Goal: Task Accomplishment & Management: Manage account settings

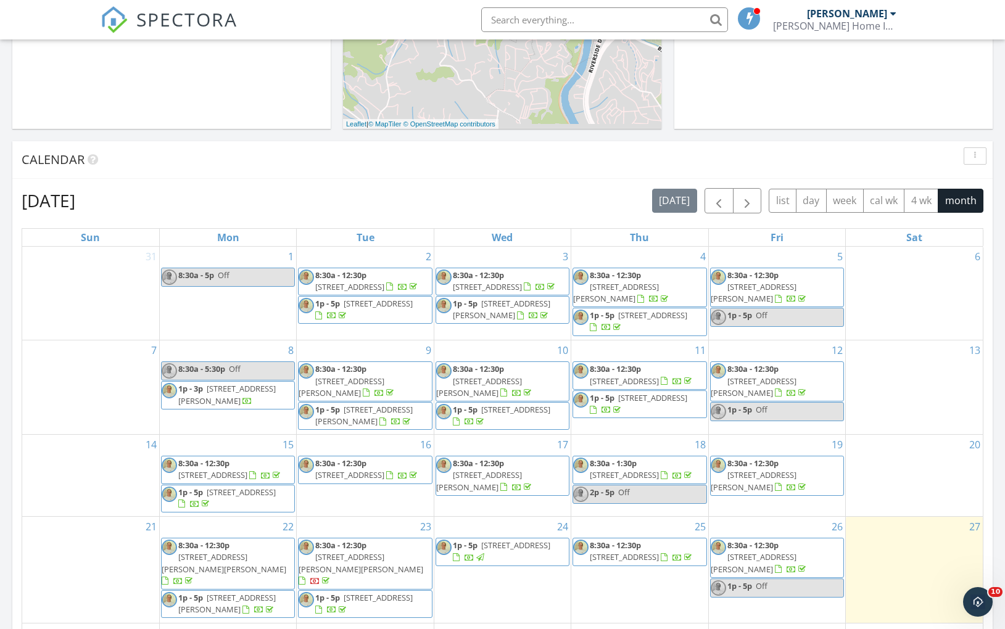
scroll to position [590, 0]
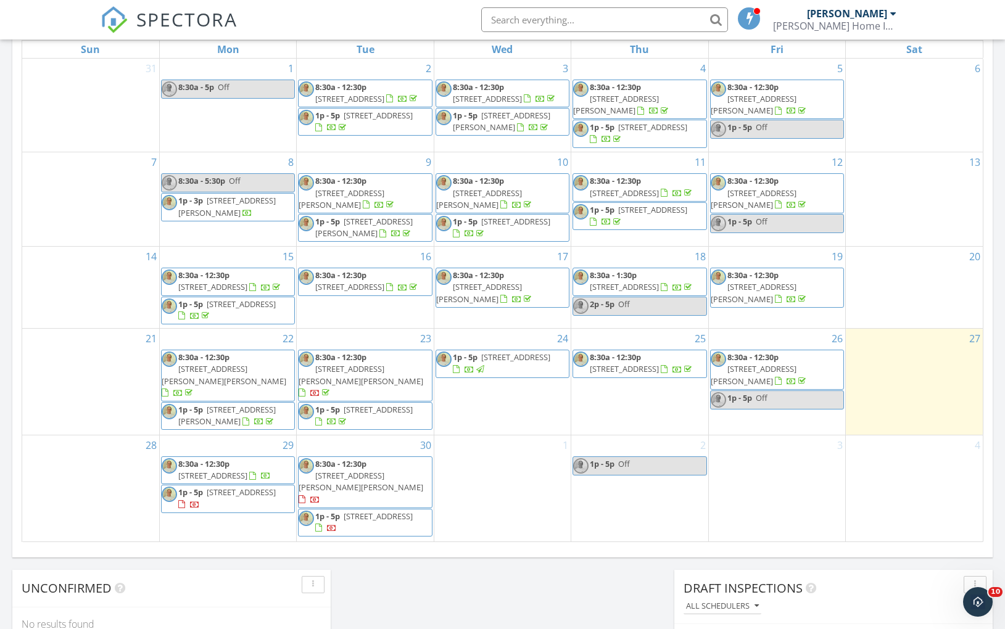
click at [795, 467] on div "3" at bounding box center [777, 489] width 136 height 106
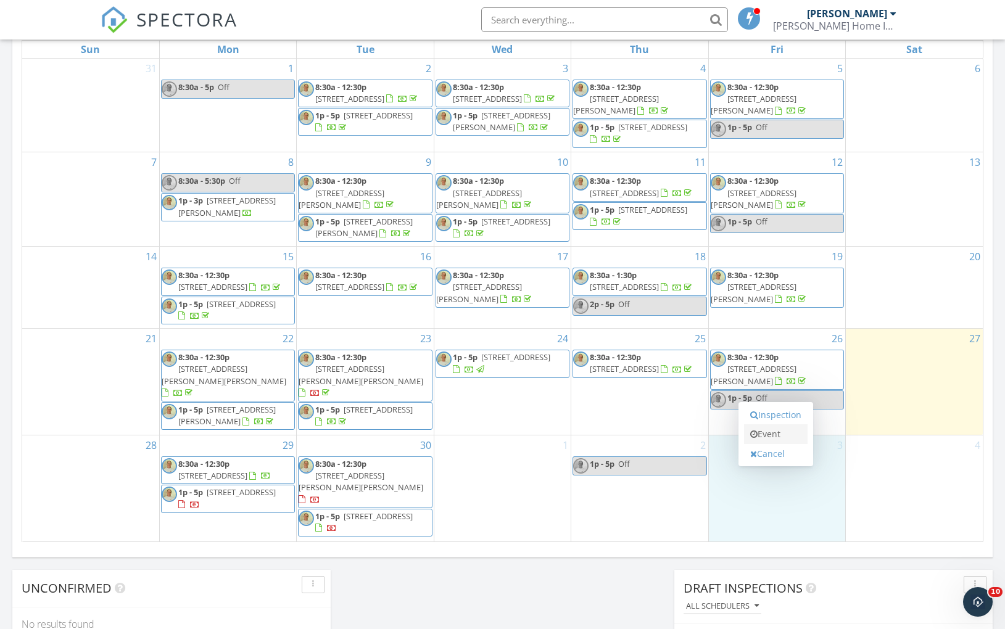
click at [780, 436] on link "Event" at bounding box center [776, 435] width 64 height 20
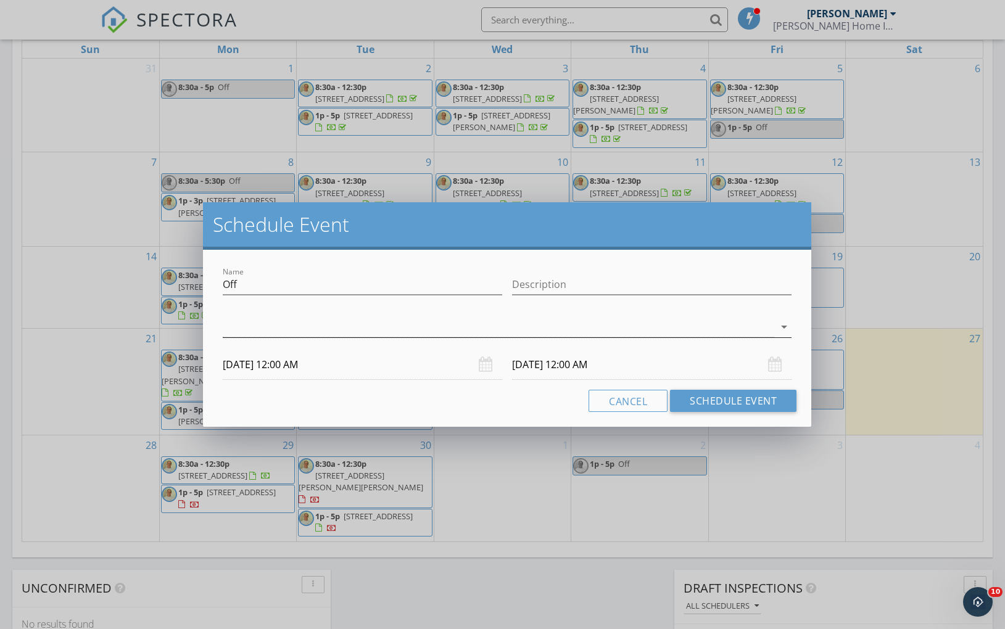
click at [783, 325] on icon "arrow_drop_down" at bounding box center [784, 327] width 15 height 15
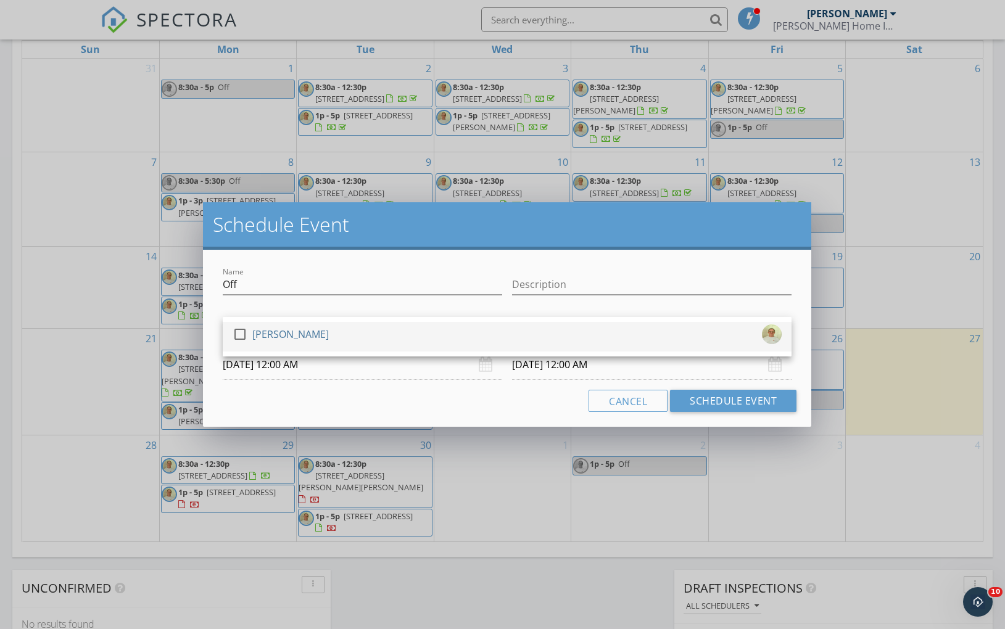
click at [239, 331] on div at bounding box center [240, 334] width 21 height 21
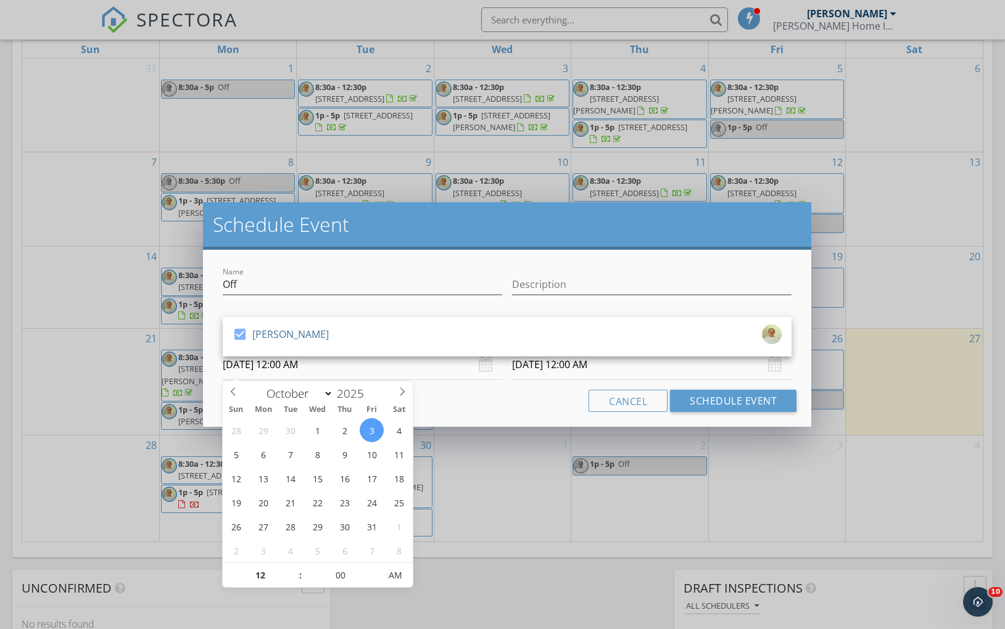
click at [287, 365] on input "[DATE] 12:00 AM" at bounding box center [363, 365] width 280 height 30
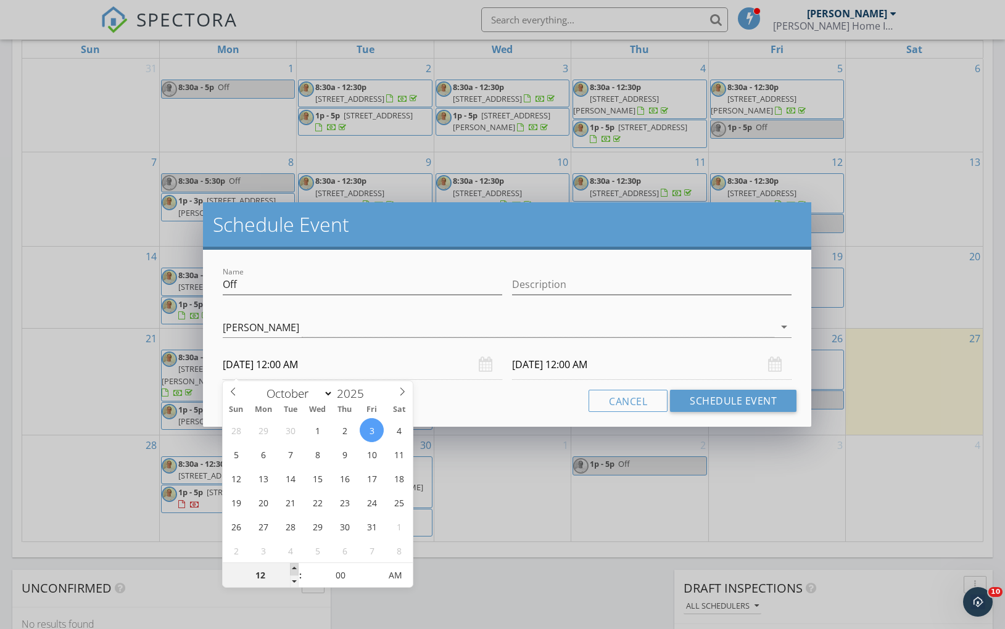
type input "01"
type input "[DATE] 1:00 AM"
click at [292, 570] on span at bounding box center [294, 569] width 9 height 12
type input "02"
type input "[DATE] 2:00 AM"
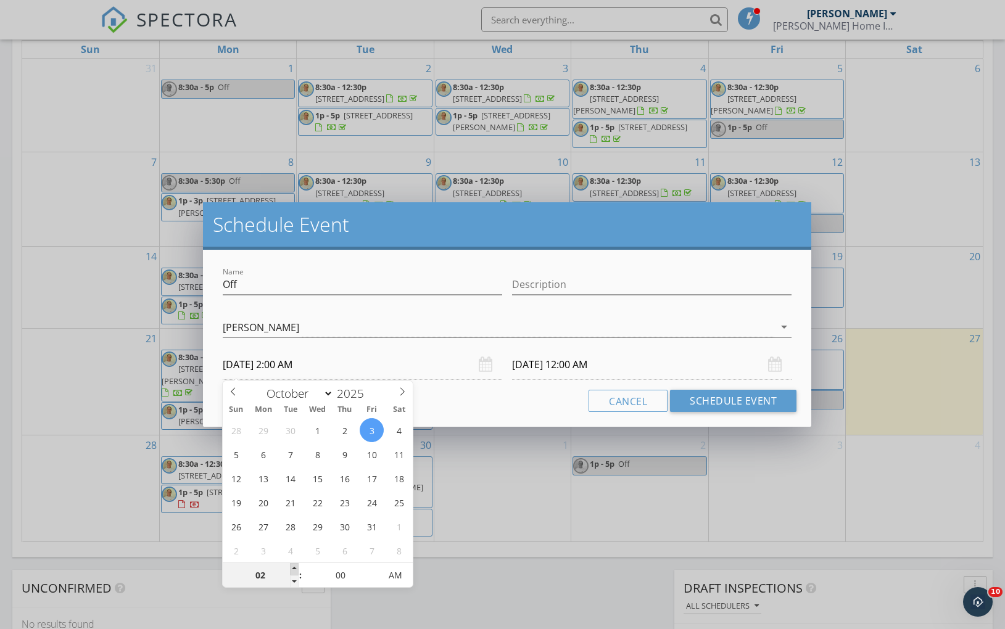
click at [292, 570] on span at bounding box center [294, 569] width 9 height 12
type input "03"
type input "[DATE] 3:00 AM"
click at [292, 570] on span at bounding box center [294, 569] width 9 height 12
type input "04"
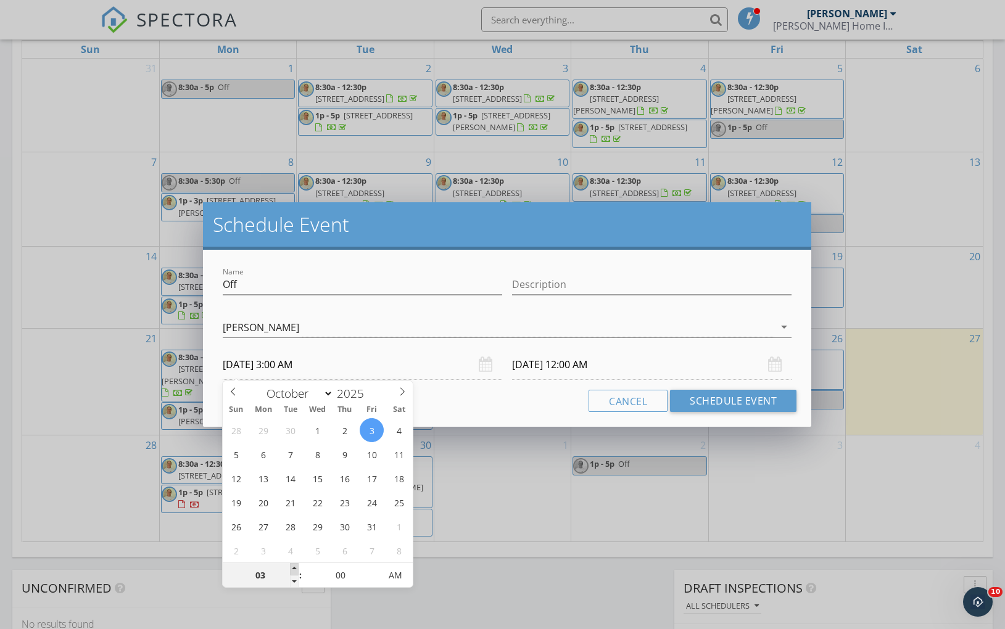
type input "[DATE] 4:00 AM"
click at [292, 570] on span at bounding box center [294, 569] width 9 height 12
type input "05"
type input "[DATE] 5:00 AM"
click at [292, 570] on span at bounding box center [294, 569] width 9 height 12
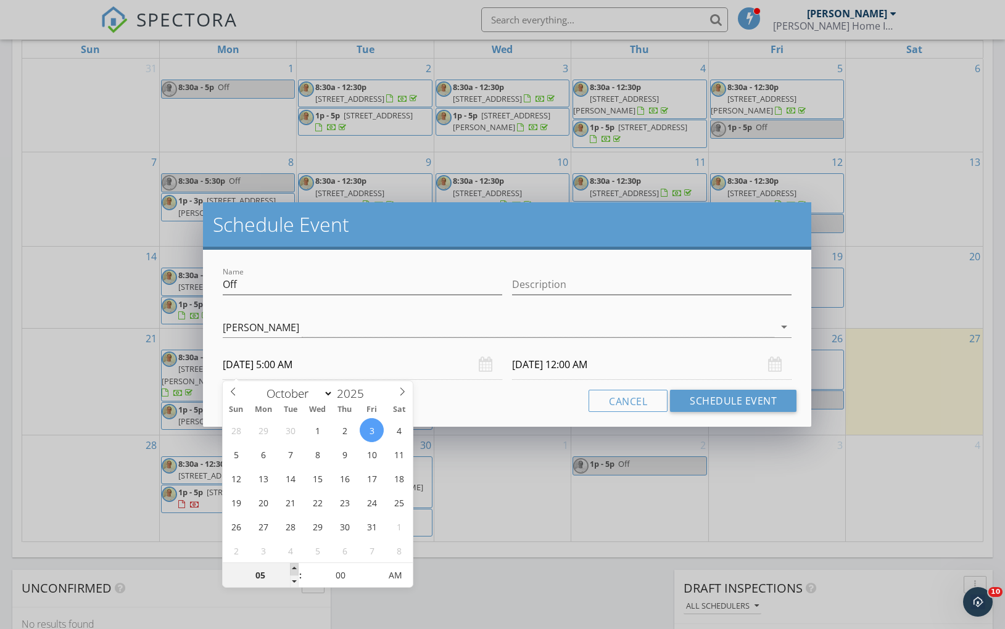
type input "06"
type input "[DATE] 6:00 AM"
click at [292, 570] on span at bounding box center [294, 569] width 9 height 12
type input "07"
type input "[DATE] 7:00 AM"
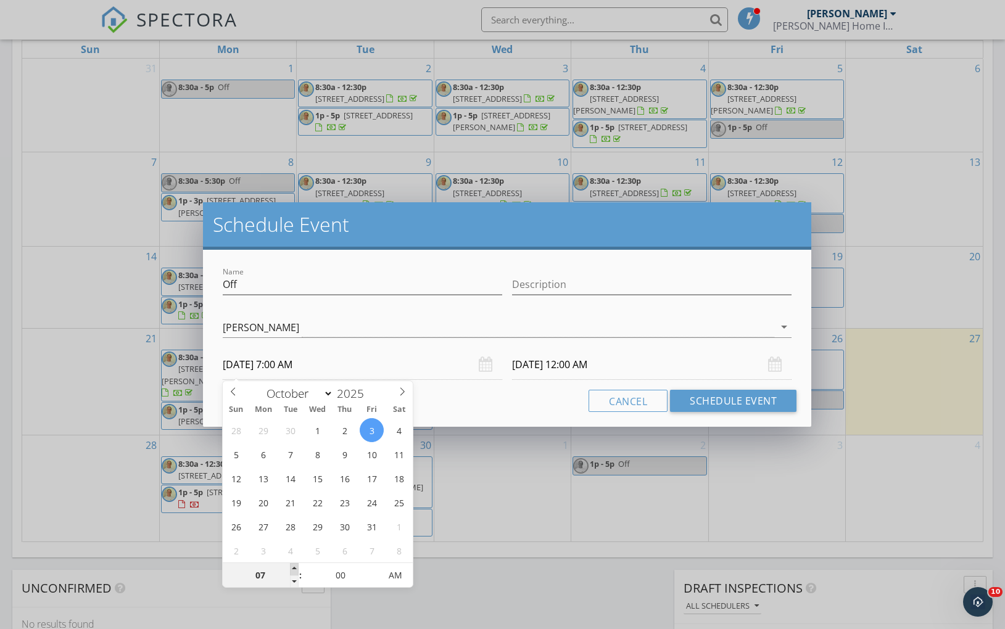
click at [292, 570] on span at bounding box center [294, 569] width 9 height 12
type input "[DATE] 7:00 AM"
type input "08"
type input "[DATE] 8:00 AM"
click at [292, 570] on span at bounding box center [294, 569] width 9 height 12
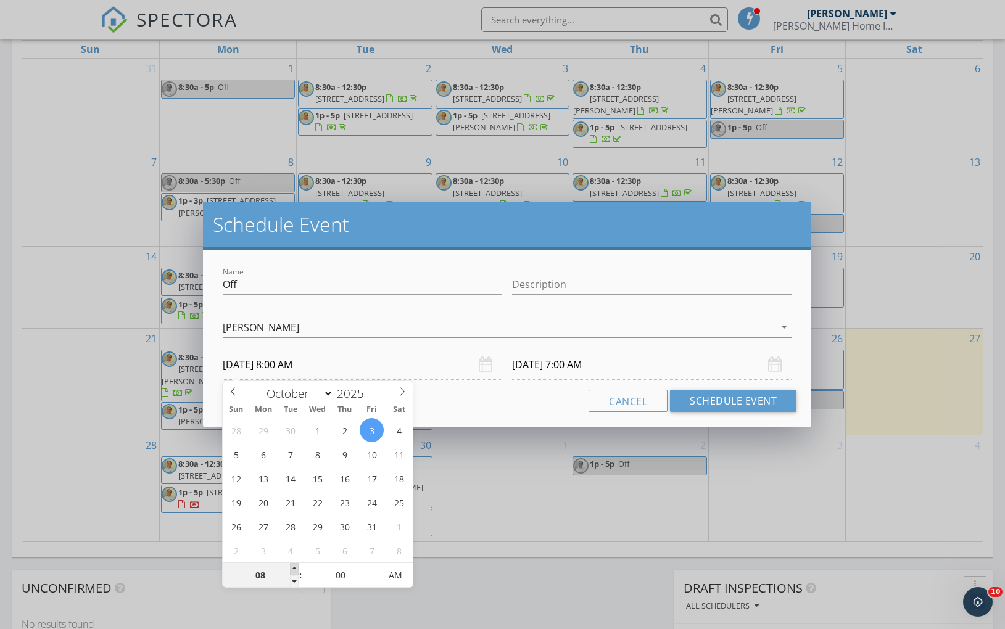
type input "[DATE] 8:00 AM"
type input "05"
type input "[DATE] 8:05 AM"
click at [374, 568] on span at bounding box center [374, 569] width 9 height 12
type input "10"
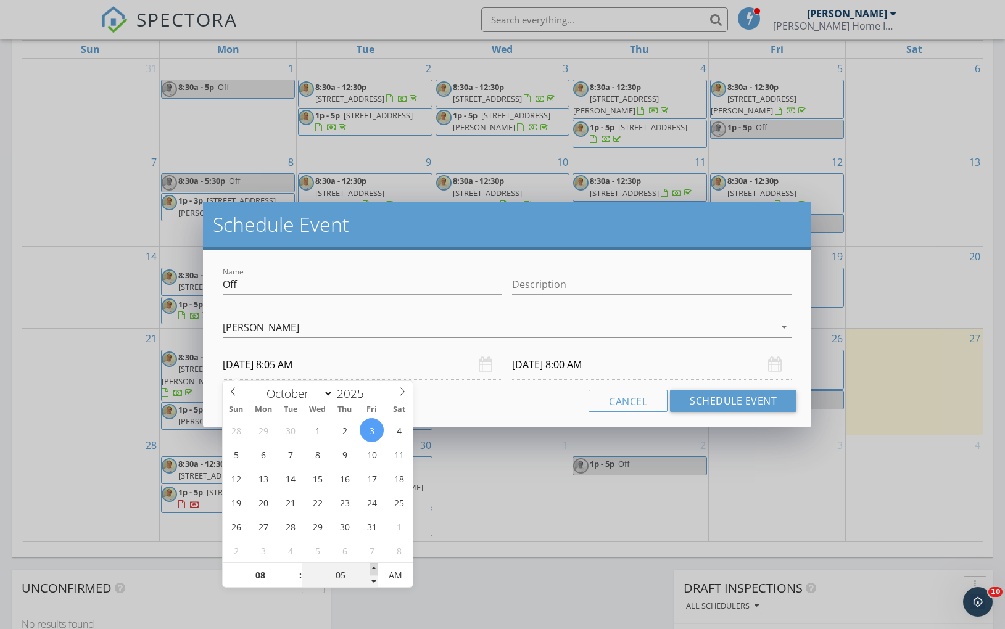
type input "[DATE] 8:10 AM"
click at [374, 568] on span at bounding box center [374, 569] width 9 height 12
type input "15"
type input "[DATE] 8:15 AM"
click at [374, 568] on span at bounding box center [374, 569] width 9 height 12
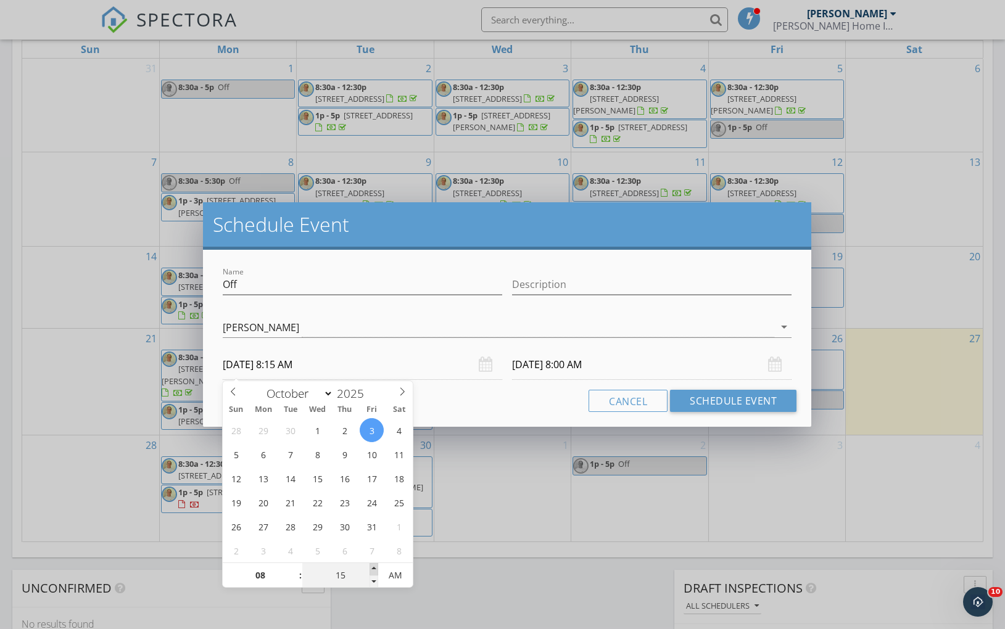
type input "20"
type input "[DATE] 8:20 AM"
click at [374, 568] on span at bounding box center [374, 569] width 9 height 12
type input "25"
type input "[DATE] 8:25 AM"
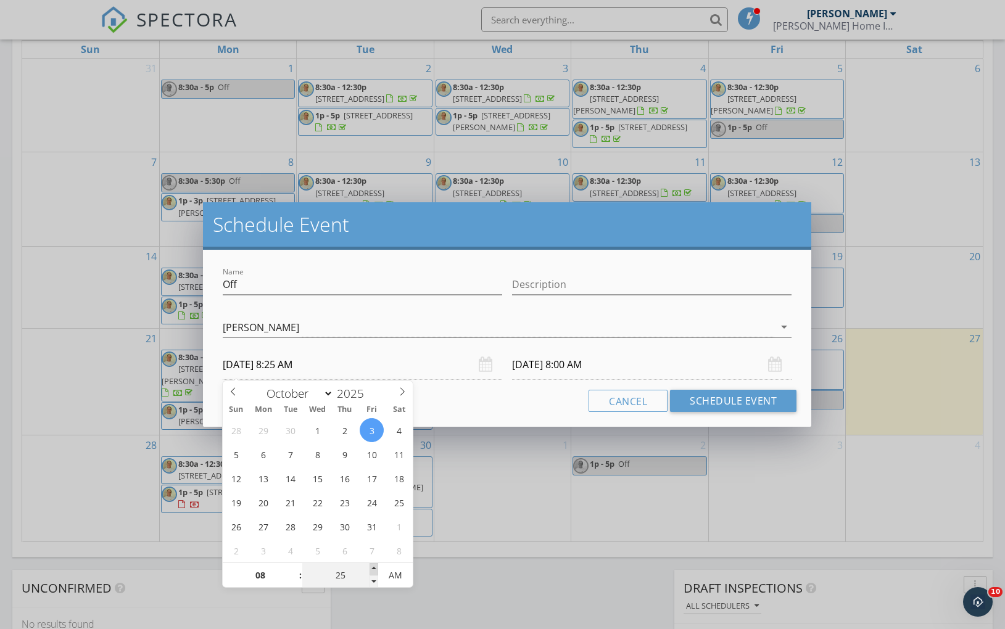
click at [374, 568] on span at bounding box center [374, 569] width 9 height 12
type input "30"
type input "[DATE] 8:30 AM"
click at [374, 568] on span at bounding box center [374, 569] width 9 height 12
type input "35"
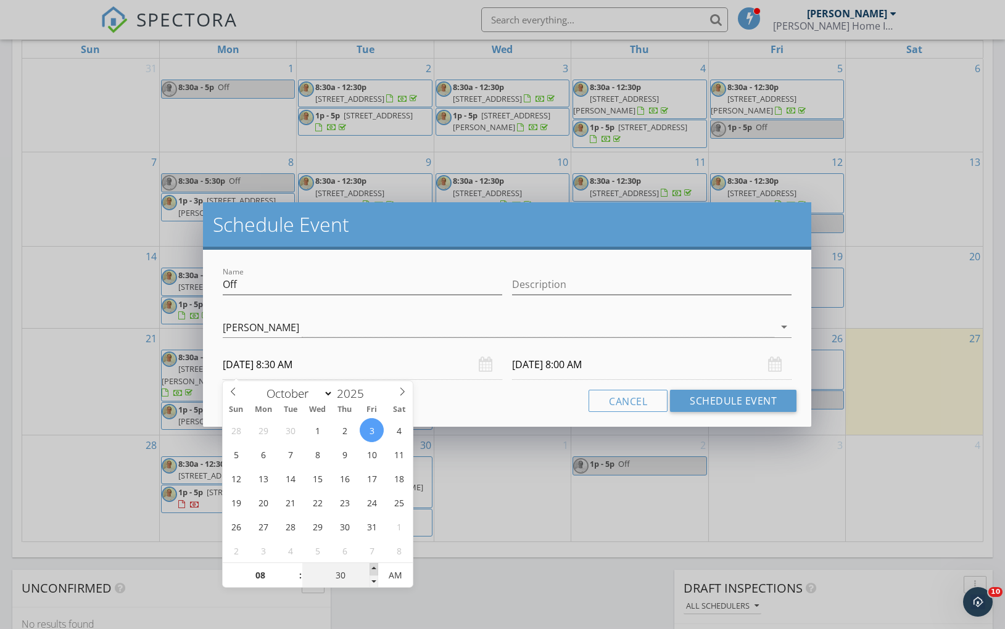
type input "[DATE] 8:35 AM"
click at [374, 568] on span at bounding box center [374, 569] width 9 height 12
type input "[DATE] 8:35 AM"
type input "30"
type input "[DATE] 8:30 AM"
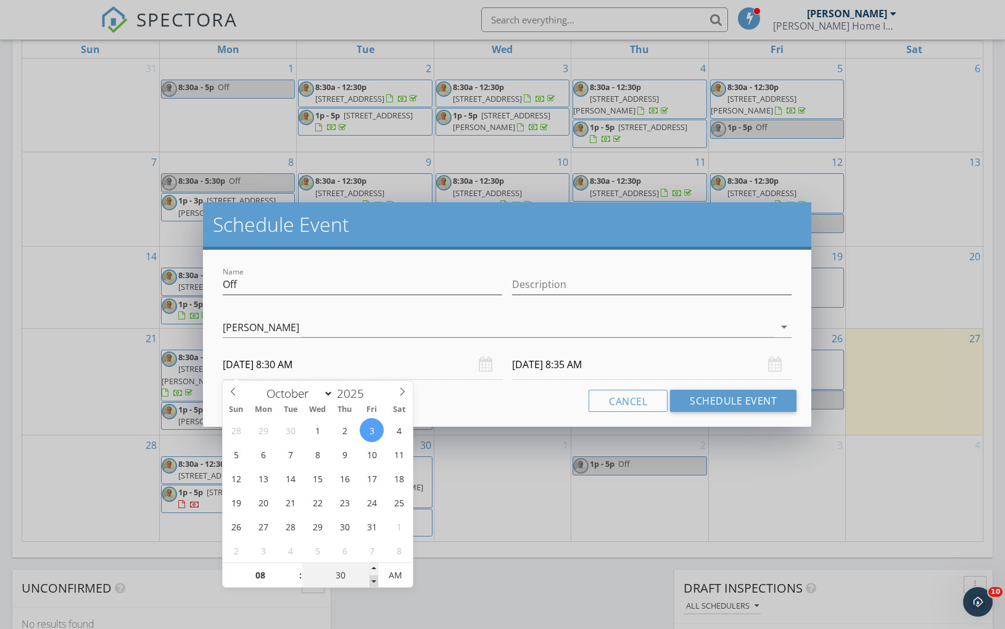
click at [374, 578] on span at bounding box center [374, 582] width 9 height 12
click at [563, 369] on input "[DATE] 8:30 AM" at bounding box center [652, 365] width 280 height 30
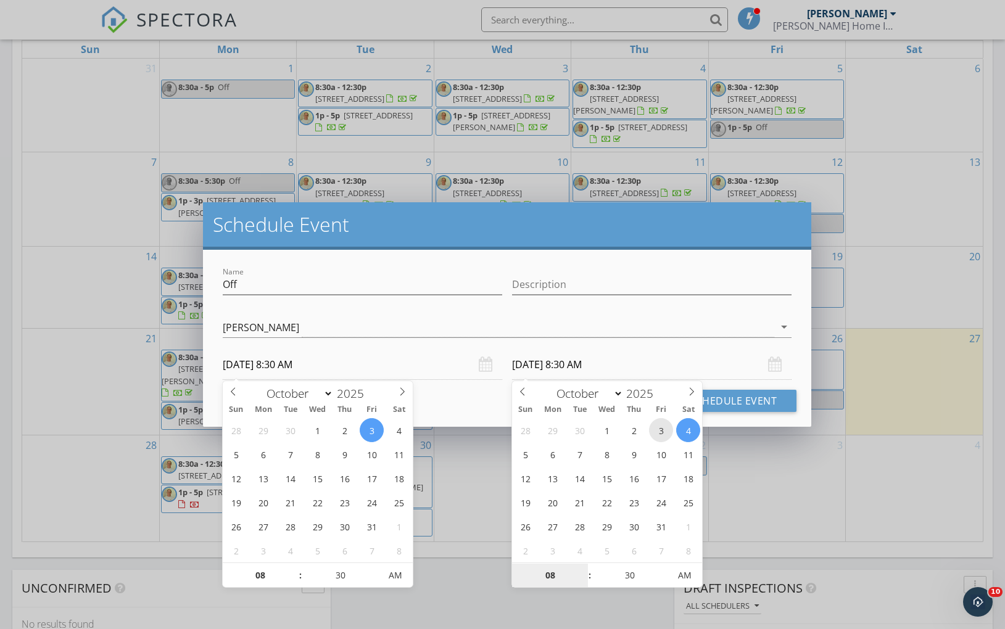
type input "[DATE] 8:30 AM"
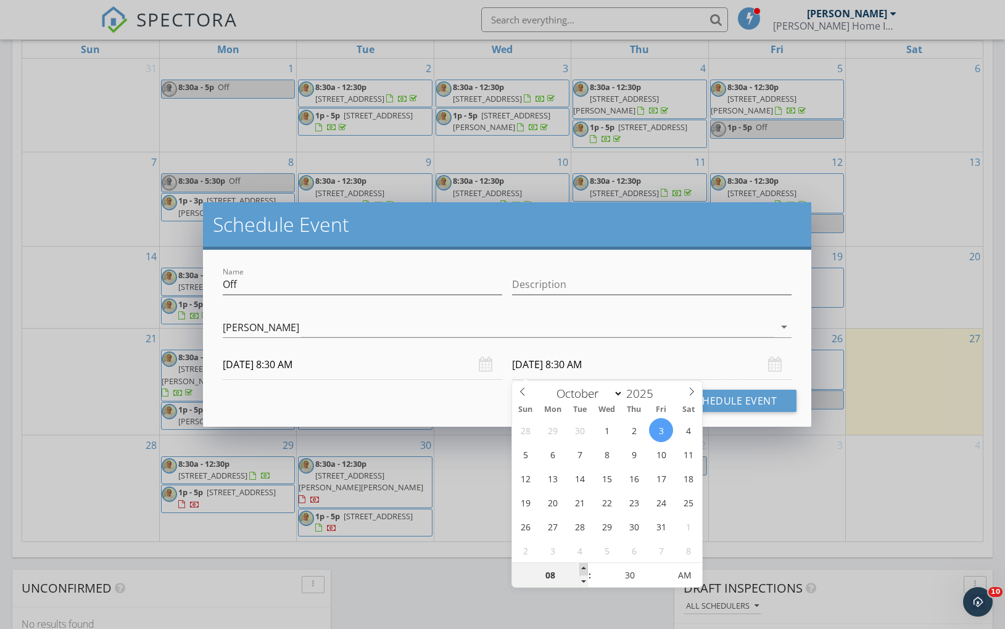
type input "09"
type input "[DATE] 9:30 AM"
click at [584, 568] on span at bounding box center [583, 569] width 9 height 12
type input "10"
type input "[DATE] 10:30 AM"
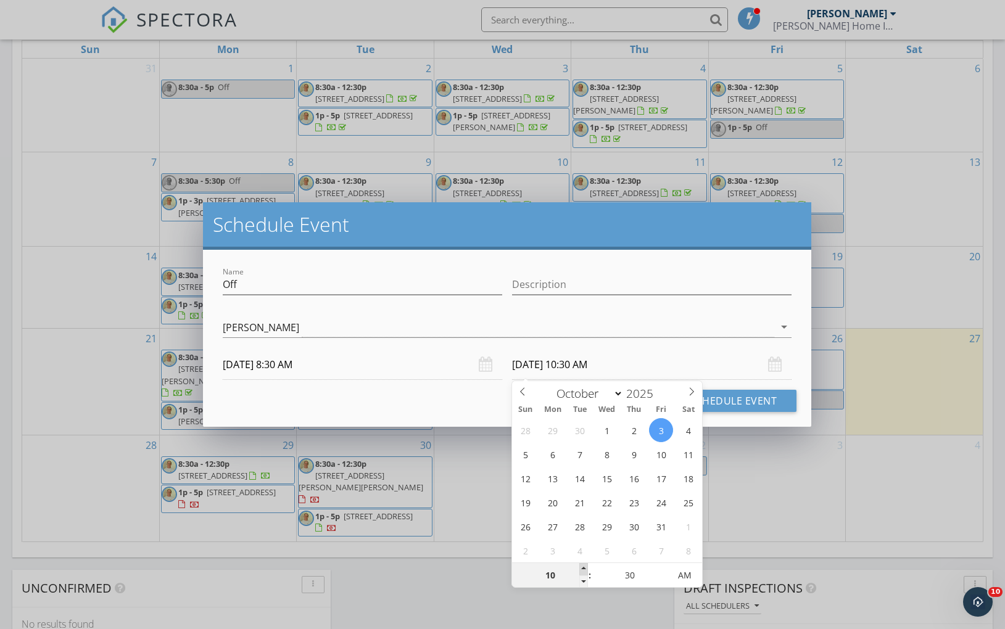
click at [584, 568] on span at bounding box center [583, 569] width 9 height 12
type input "11"
type input "[DATE] 11:30 AM"
click at [584, 567] on span at bounding box center [583, 569] width 9 height 12
type input "12"
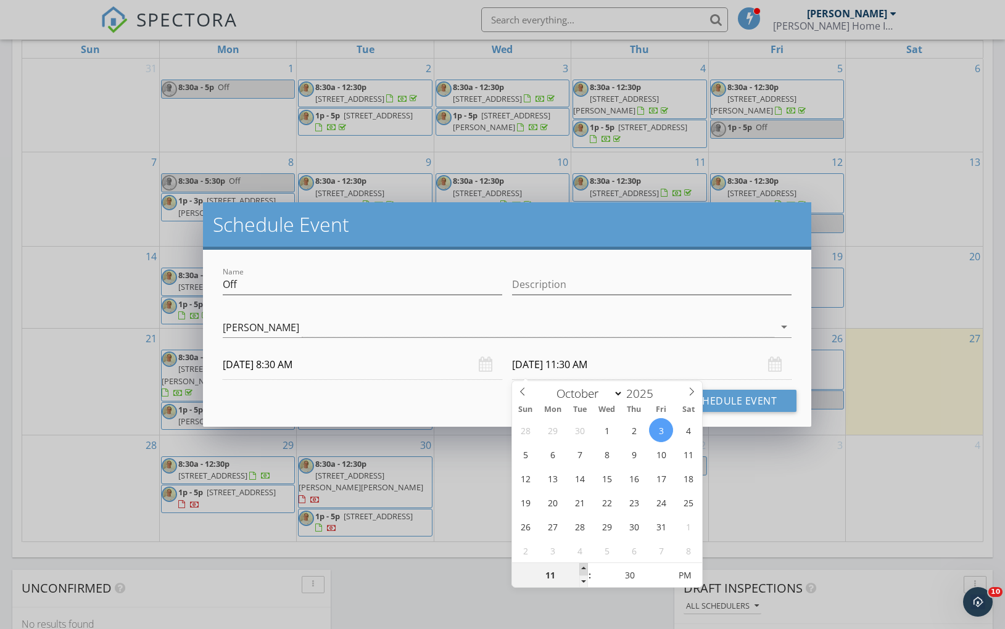
type input "[DATE] 12:30 PM"
click at [584, 567] on span at bounding box center [583, 569] width 9 height 12
type input "01"
type input "[DATE] 1:30 PM"
click at [584, 567] on span at bounding box center [583, 569] width 9 height 12
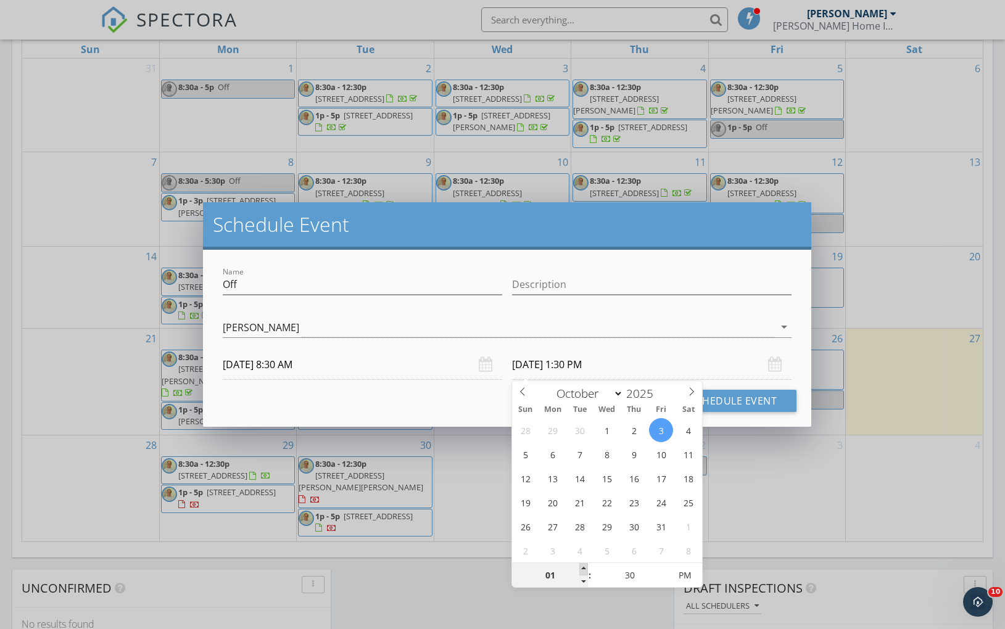
type input "02"
type input "[DATE] 2:30 PM"
click at [584, 567] on span at bounding box center [583, 569] width 9 height 12
type input "03"
type input "[DATE] 3:30 PM"
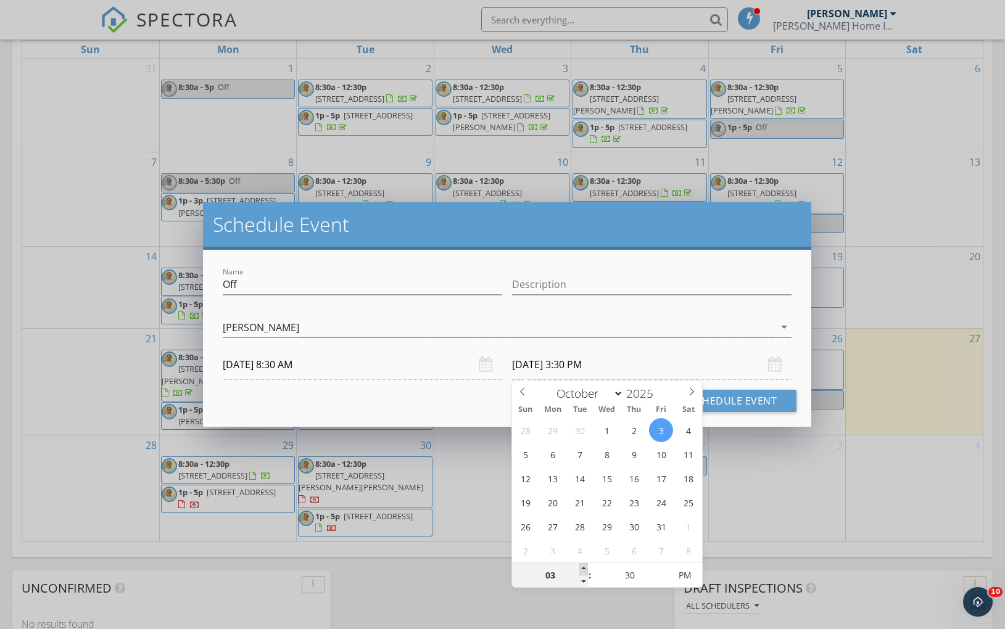
click at [584, 567] on span at bounding box center [583, 569] width 9 height 12
type input "04"
type input "[DATE] 4:30 PM"
click at [584, 567] on span at bounding box center [583, 569] width 9 height 12
type input "05"
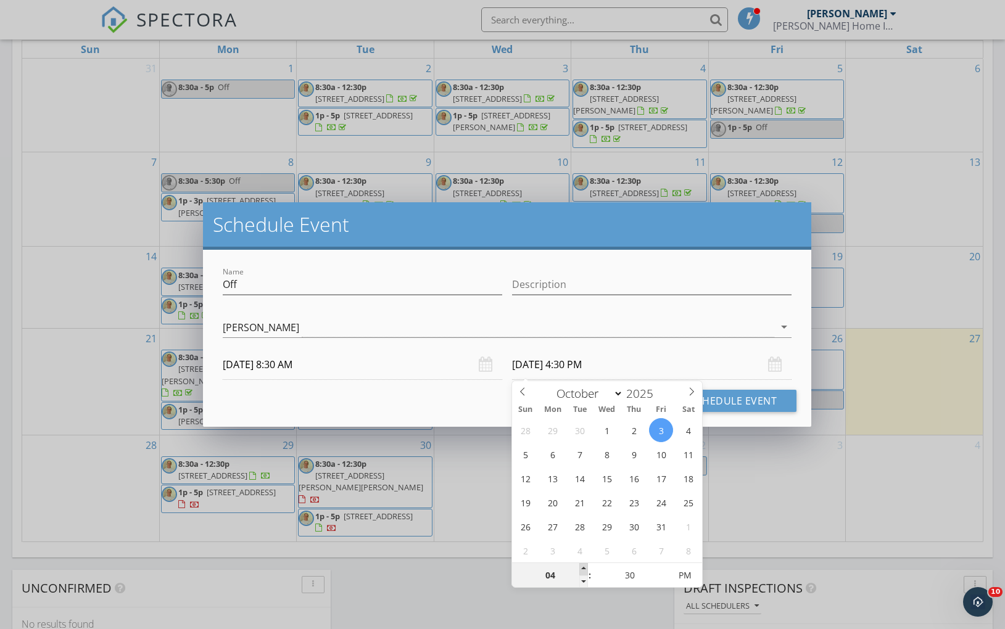
type input "[DATE] 5:30 PM"
click at [584, 567] on span at bounding box center [583, 569] width 9 height 12
type input "25"
type input "[DATE] 5:25 PM"
click at [666, 581] on span at bounding box center [663, 582] width 9 height 12
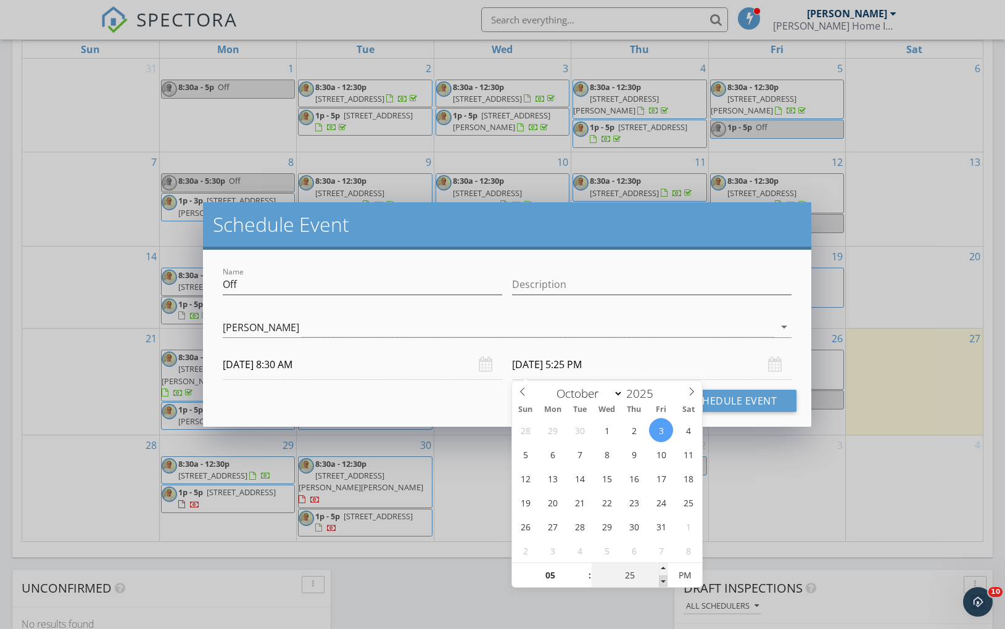
type input "20"
type input "[DATE] 5:20 PM"
click at [666, 581] on span at bounding box center [663, 582] width 9 height 12
type input "15"
type input "[DATE] 5:15 PM"
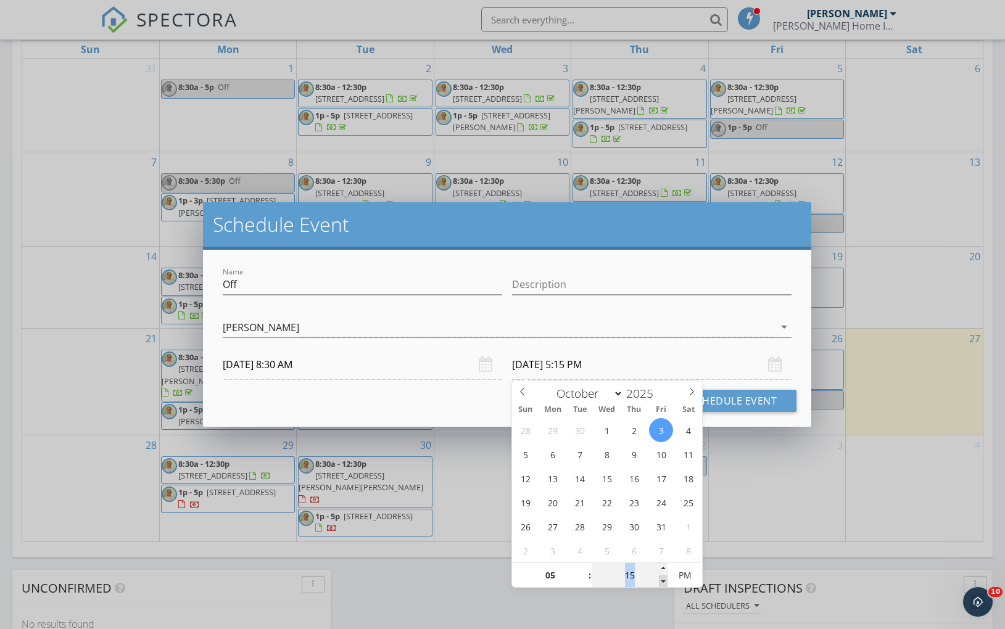
click at [666, 581] on span at bounding box center [663, 582] width 9 height 12
type input "10"
type input "[DATE] 5:10 PM"
click at [666, 581] on span at bounding box center [663, 582] width 9 height 12
type input "05"
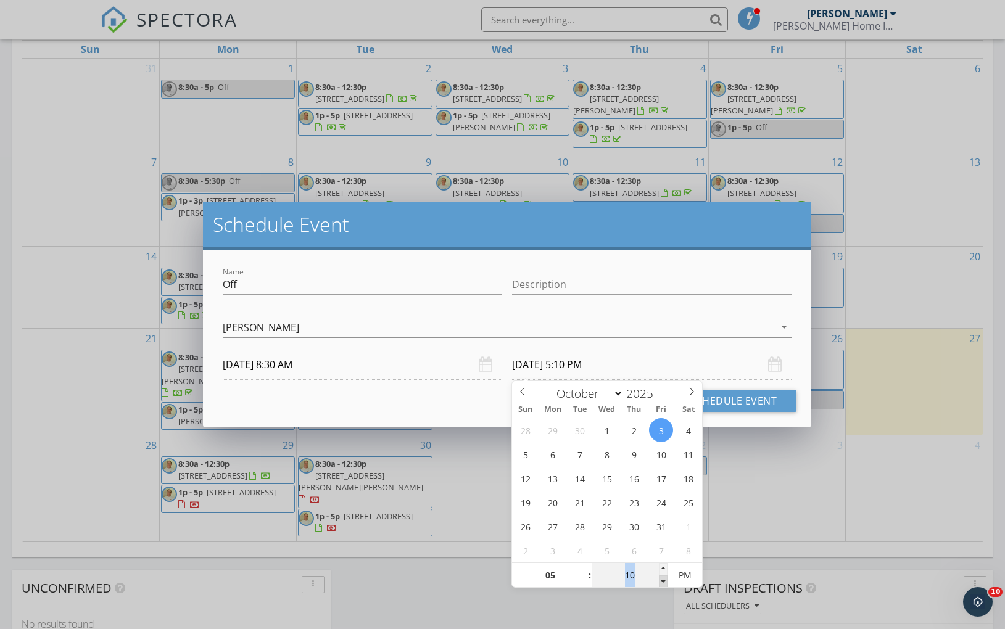
type input "[DATE] 5:05 PM"
click at [666, 581] on span at bounding box center [663, 582] width 9 height 12
type input "00"
type input "[DATE] 5:00 PM"
click at [666, 581] on span at bounding box center [663, 582] width 9 height 12
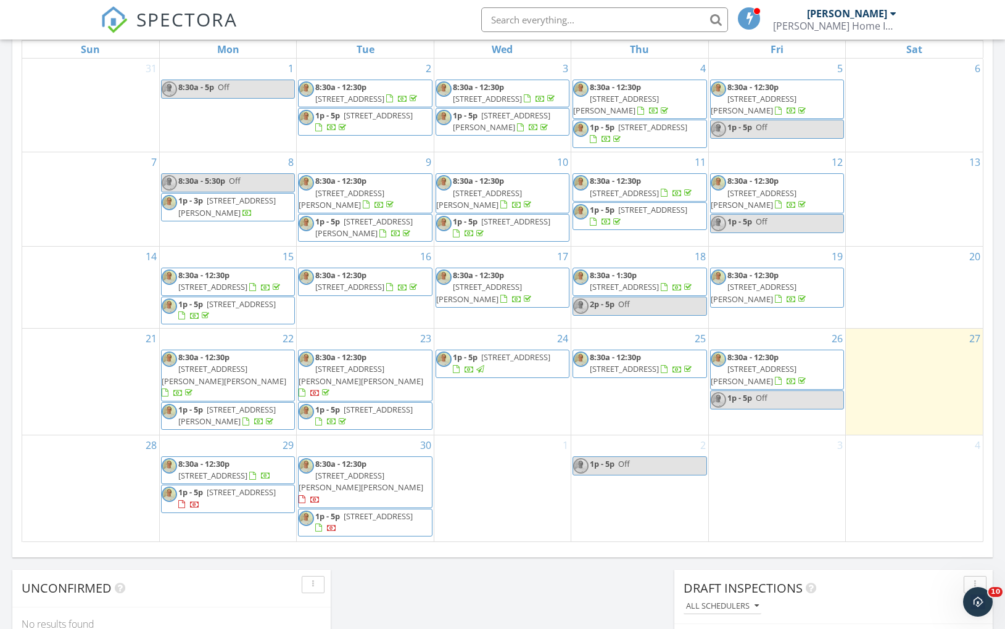
click at [460, 611] on div "Schedule Event Name Off Description [PERSON_NAME] arrow_drop_down Cancel Schedu…" at bounding box center [502, 314] width 1005 height 629
click at [637, 466] on link "1p - 5p Off" at bounding box center [640, 466] width 134 height 19
click at [634, 471] on link "1p - 5p Off" at bounding box center [640, 466] width 134 height 19
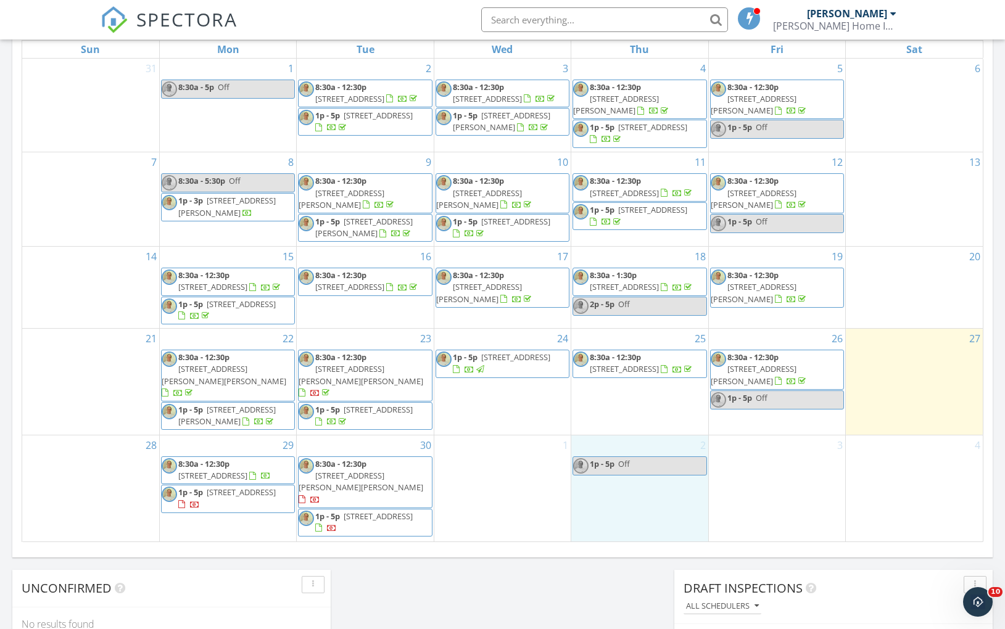
click at [612, 517] on div "2 1p - 5p Off" at bounding box center [639, 489] width 136 height 106
click at [536, 516] on div "1" at bounding box center [502, 489] width 136 height 106
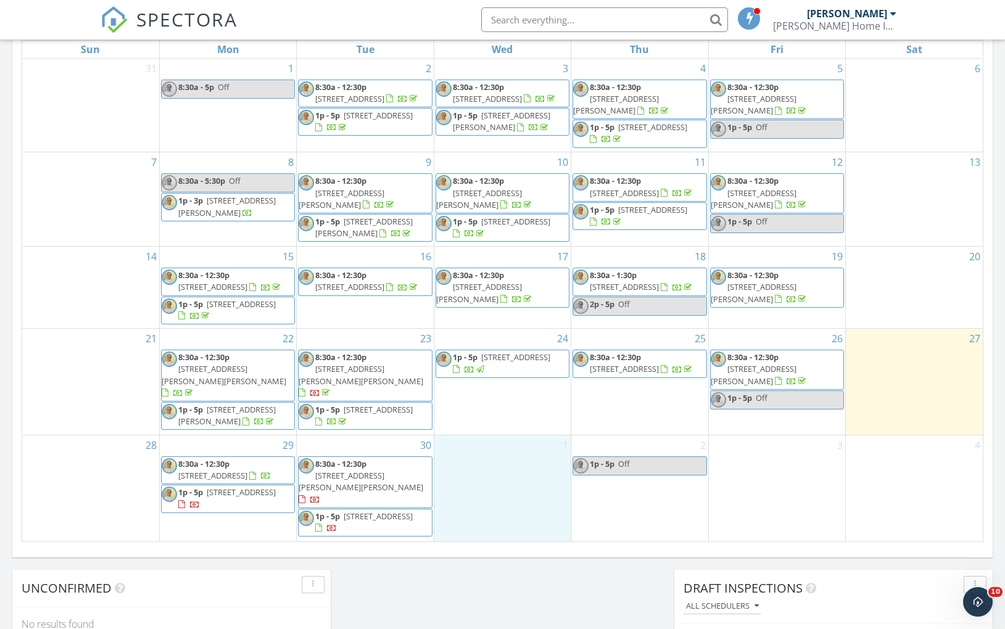
click at [644, 474] on link "1p - 5p Off" at bounding box center [640, 466] width 134 height 19
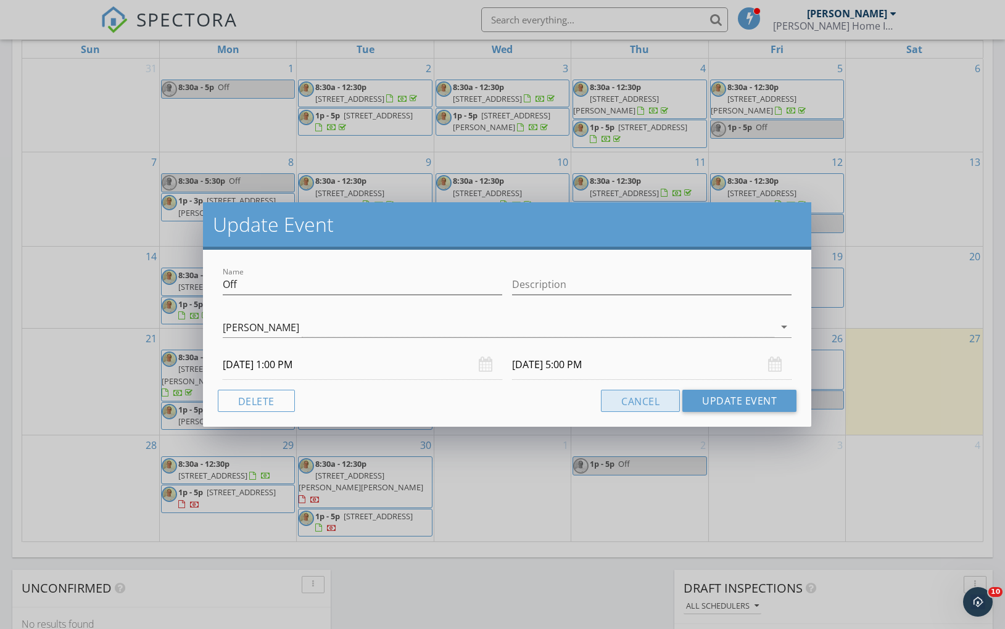
click at [633, 400] on button "Cancel" at bounding box center [640, 401] width 79 height 22
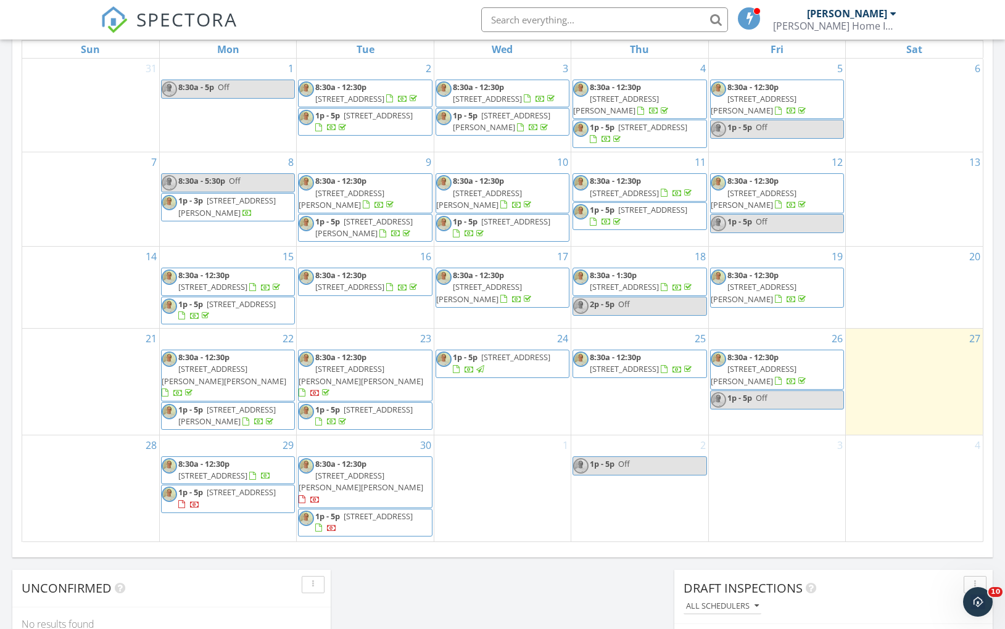
click at [630, 468] on span "Off" at bounding box center [624, 463] width 12 height 11
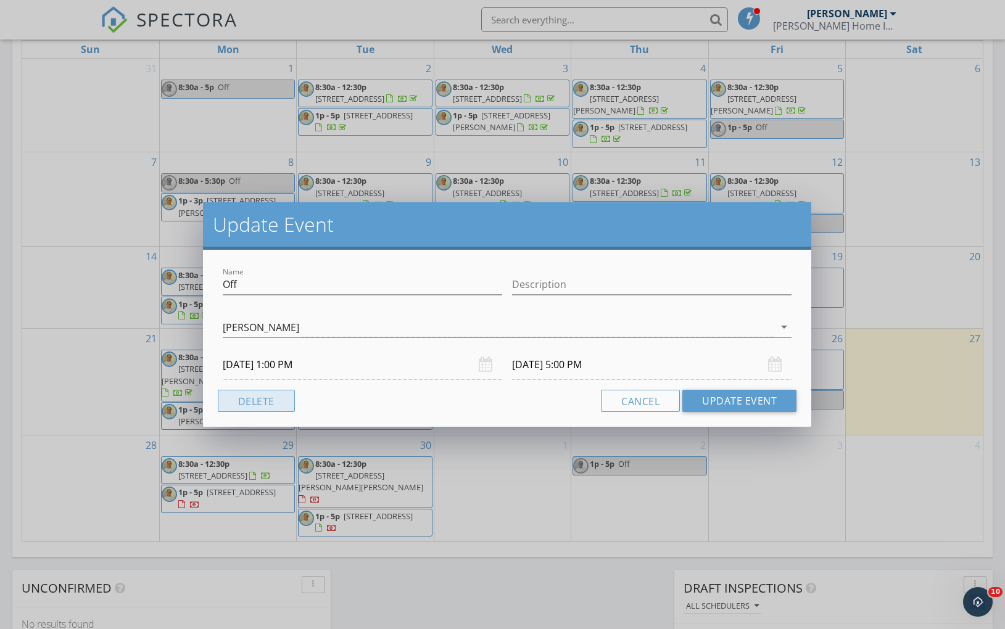
click at [239, 400] on button "Delete" at bounding box center [256, 401] width 77 height 22
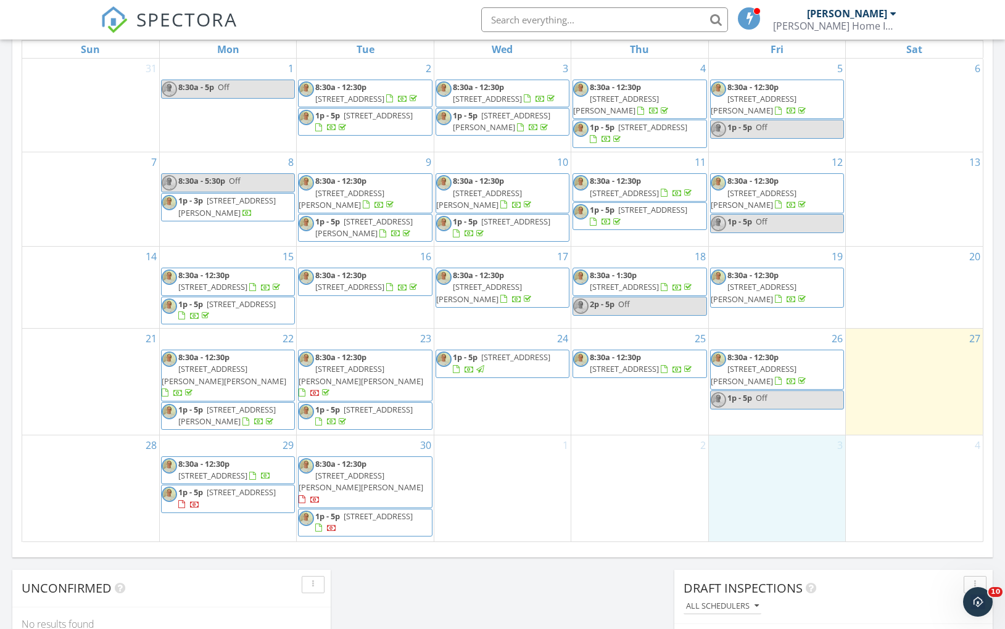
click at [773, 461] on div "3" at bounding box center [777, 489] width 136 height 106
click at [776, 429] on link "Event" at bounding box center [776, 429] width 64 height 20
select select "9"
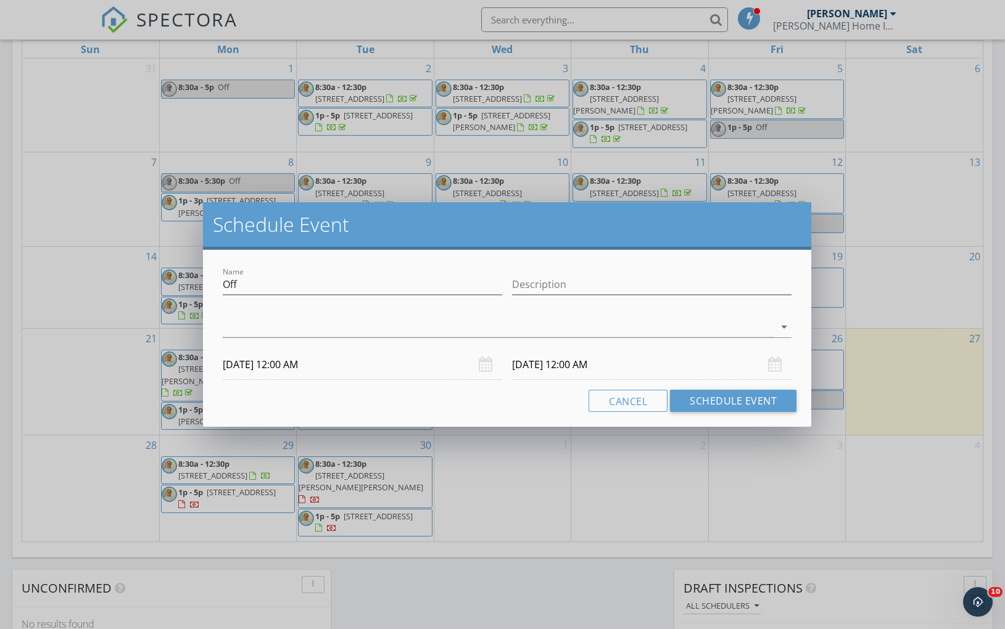
click at [270, 368] on input "[DATE] 12:00 AM" at bounding box center [363, 365] width 280 height 30
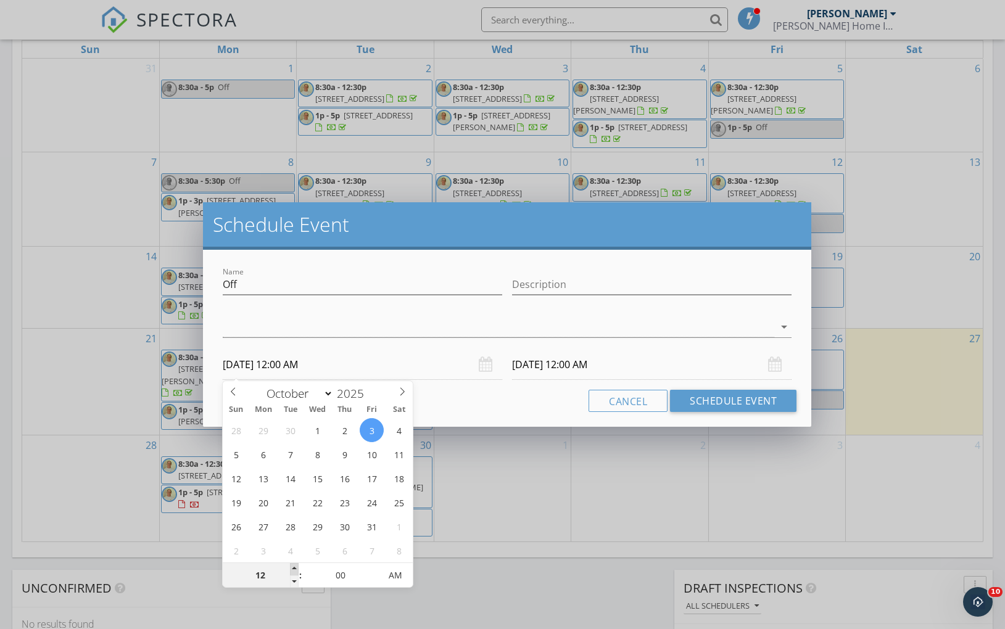
type input "01"
type input "[DATE] 1:00 AM"
click at [294, 570] on span at bounding box center [294, 569] width 9 height 12
type input "02"
type input "[DATE] 2:00 AM"
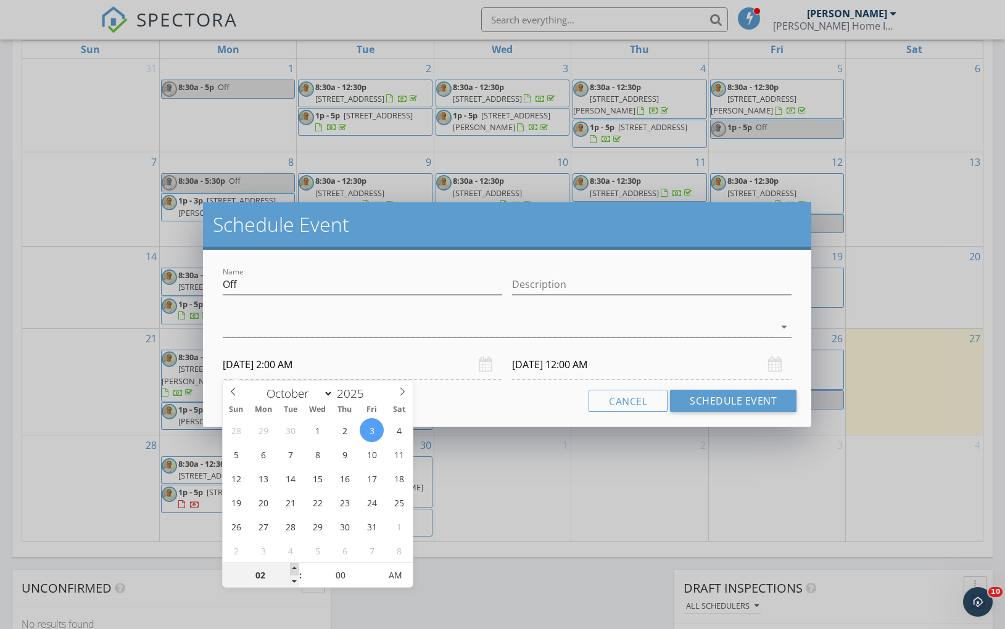
click at [294, 570] on span at bounding box center [294, 569] width 9 height 12
type input "03"
type input "[DATE] 3:00 AM"
click at [294, 570] on span at bounding box center [294, 569] width 9 height 12
type input "04"
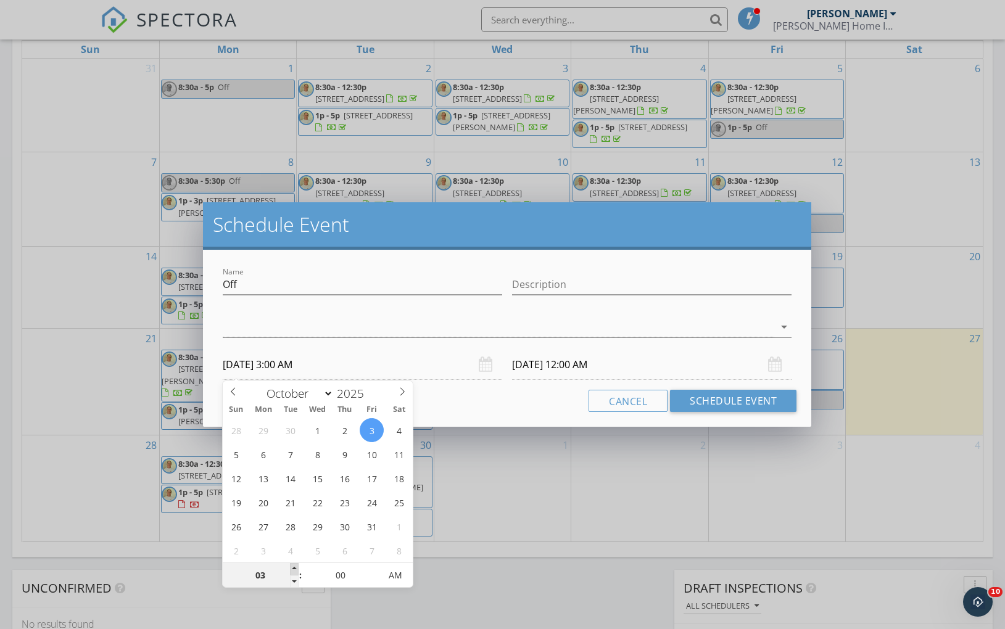
type input "[DATE] 4:00 AM"
click at [294, 570] on span at bounding box center [294, 569] width 9 height 12
type input "05"
type input "[DATE] 5:00 AM"
click at [294, 570] on span at bounding box center [294, 569] width 9 height 12
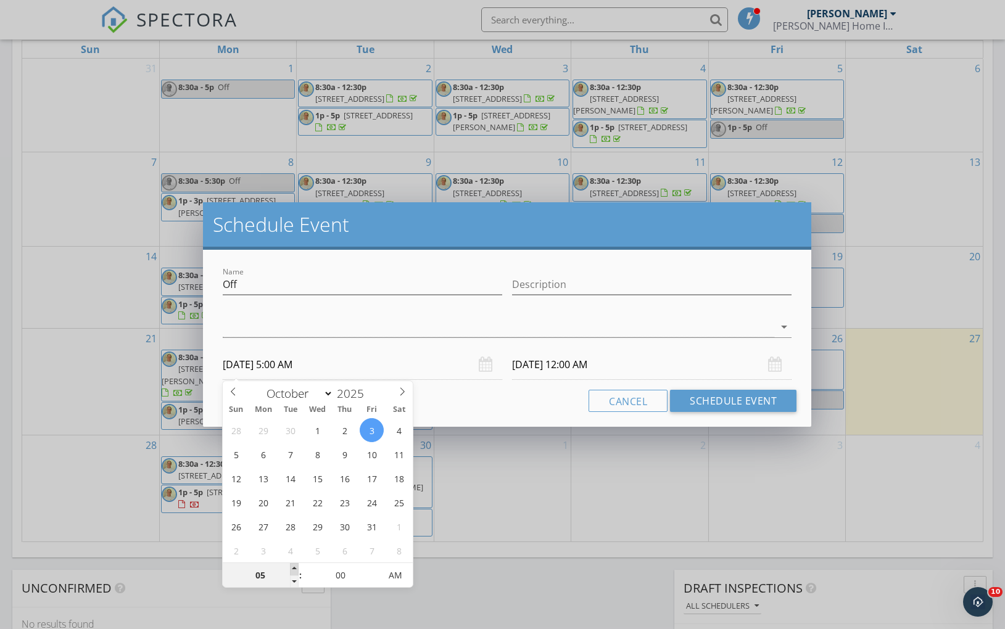
type input "[DATE] 5:00 AM"
type input "06"
type input "[DATE] 6:00 AM"
click at [294, 570] on span at bounding box center [294, 569] width 9 height 12
type input "[DATE] 6:00 AM"
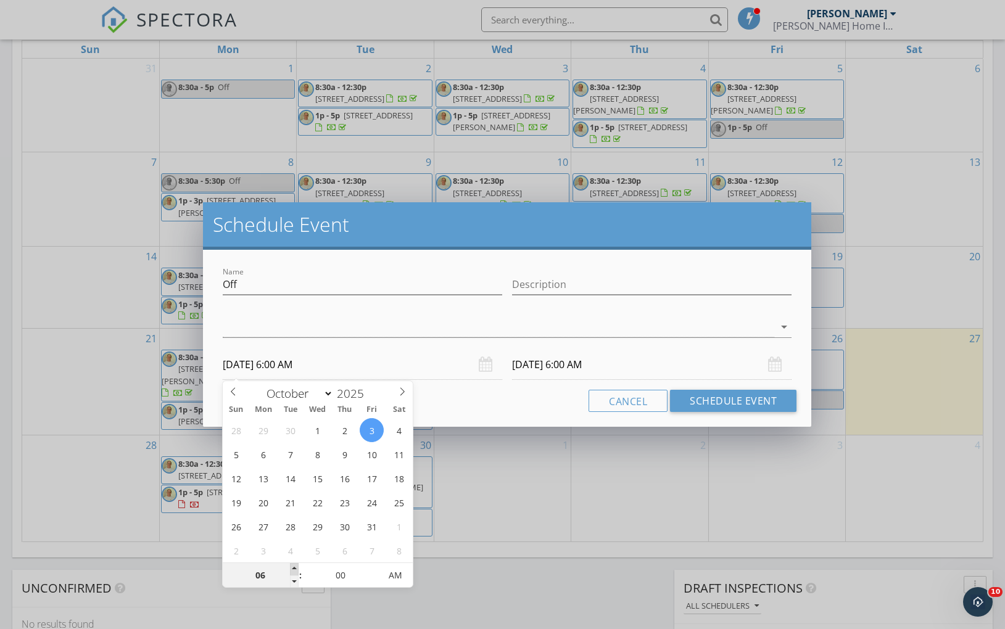
type input "07"
type input "[DATE] 7:00 AM"
click at [294, 570] on span at bounding box center [294, 569] width 9 height 12
type input "[DATE] 7:00 AM"
type input "08"
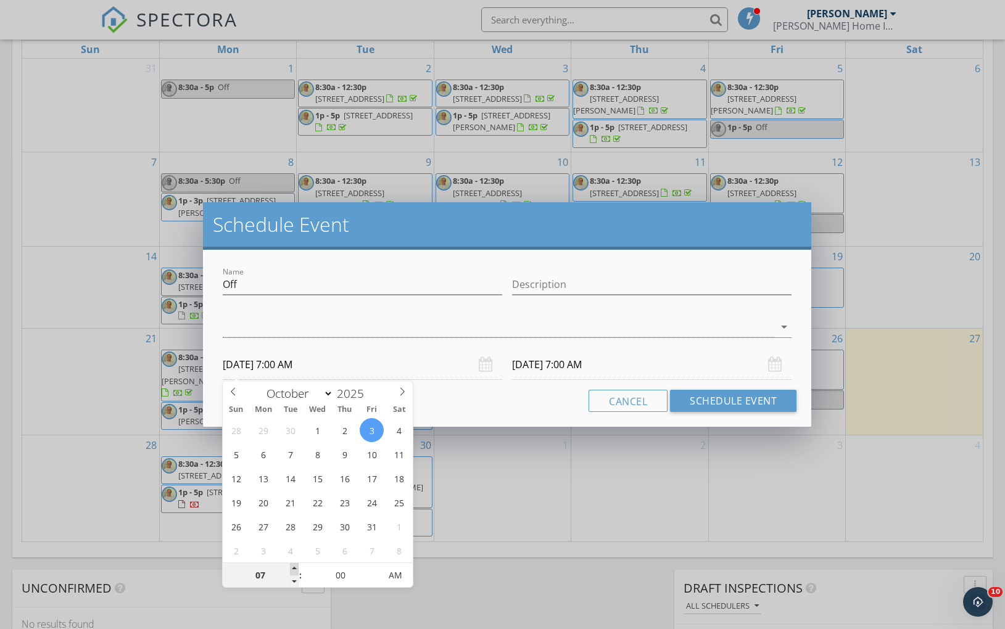
type input "[DATE] 8:00 AM"
click at [294, 570] on span at bounding box center [294, 569] width 9 height 12
type input "[DATE] 8:00 AM"
type input "05"
type input "[DATE] 8:05 AM"
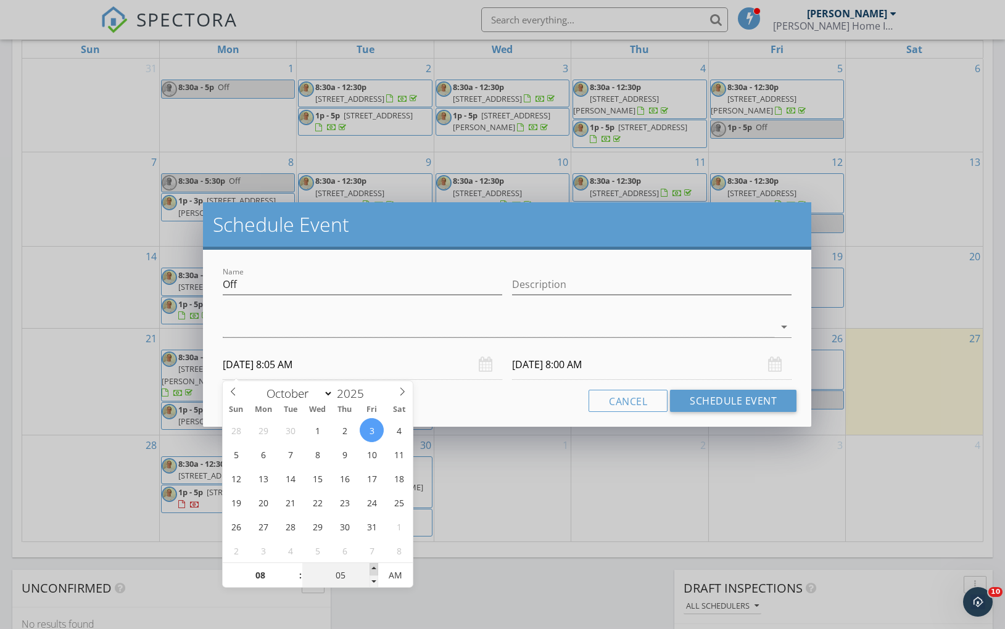
click at [376, 570] on span at bounding box center [374, 569] width 9 height 12
type input "10"
type input "[DATE] 8:10 AM"
click at [376, 570] on span at bounding box center [374, 569] width 9 height 12
type input "15"
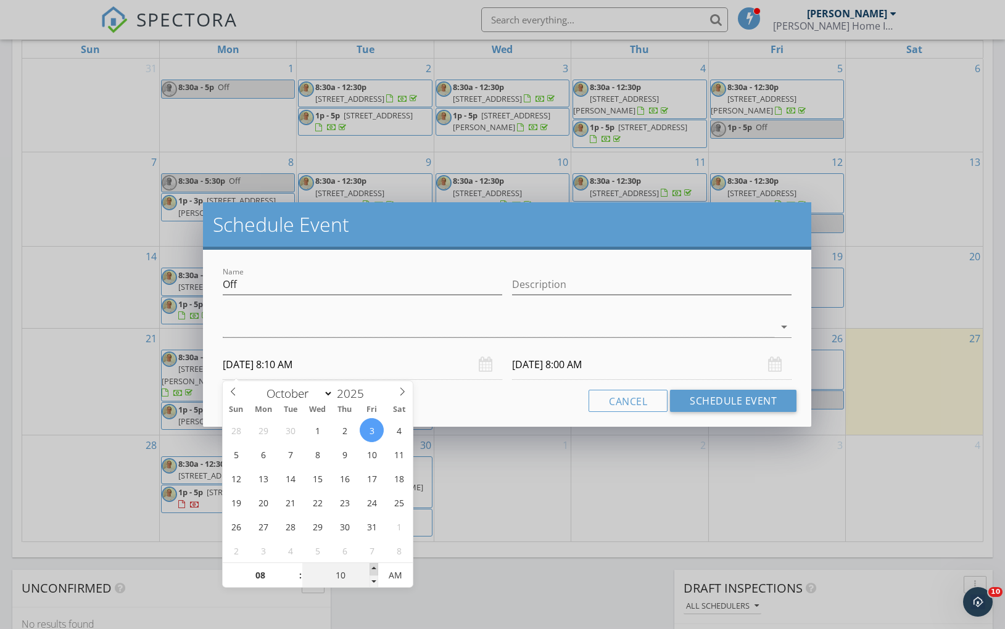
type input "[DATE] 8:15 AM"
click at [376, 570] on span at bounding box center [374, 569] width 9 height 12
type input "20"
type input "[DATE] 8:20 AM"
click at [376, 570] on span at bounding box center [374, 569] width 9 height 12
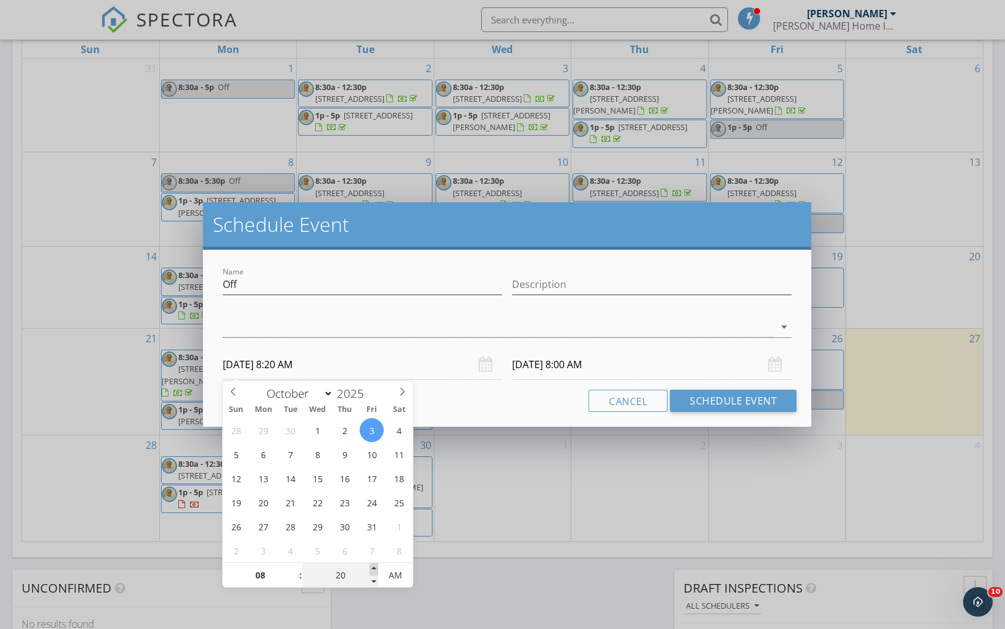
type input "25"
type input "[DATE] 8:25 AM"
click at [376, 570] on span at bounding box center [374, 569] width 9 height 12
type input "30"
type input "[DATE] 8:30 AM"
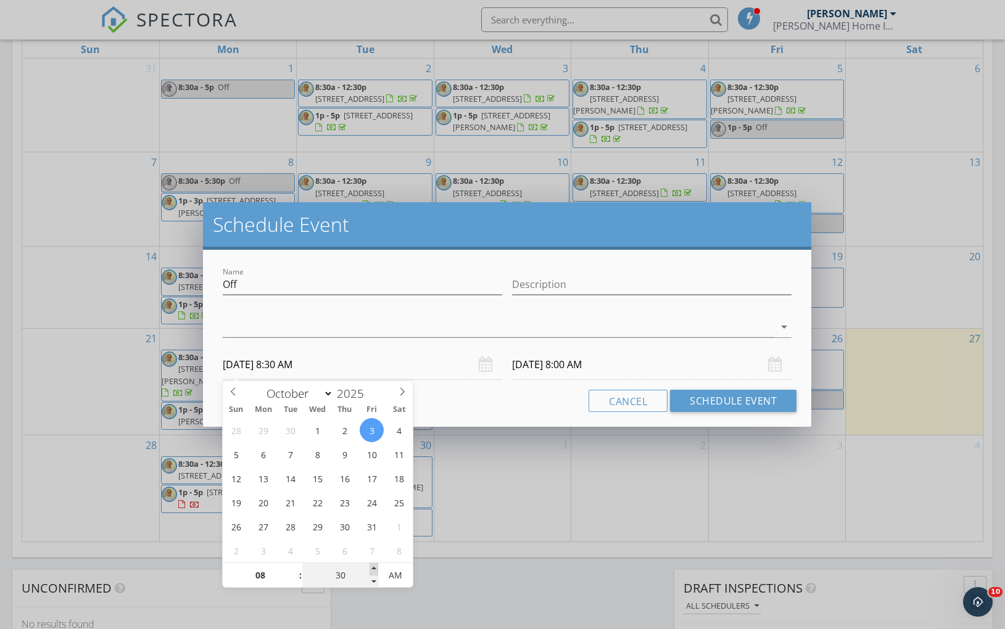
click at [376, 570] on span at bounding box center [374, 569] width 9 height 12
type input "30"
click at [528, 366] on input "[DATE] 8:30 AM" at bounding box center [652, 365] width 280 height 30
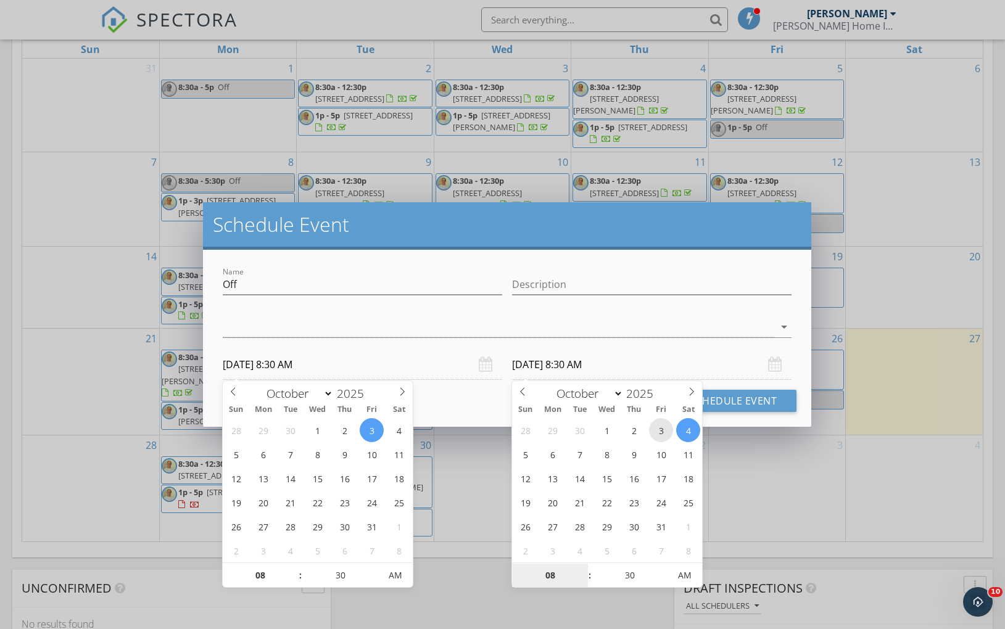
type input "[DATE] 8:30 AM"
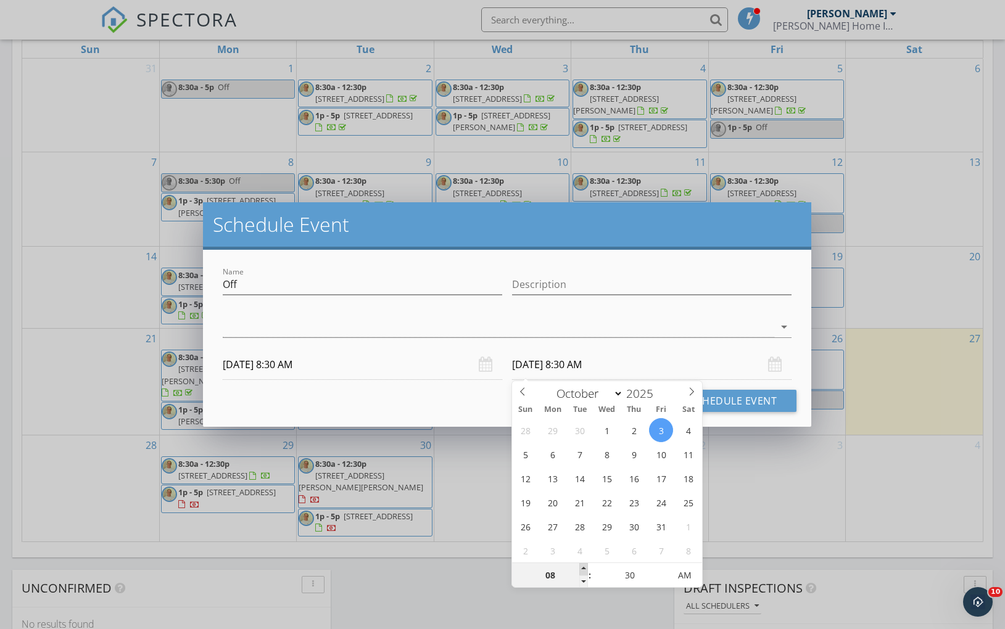
type input "09"
type input "[DATE] 9:30 AM"
click at [586, 570] on span at bounding box center [583, 569] width 9 height 12
type input "10"
type input "[DATE] 10:30 AM"
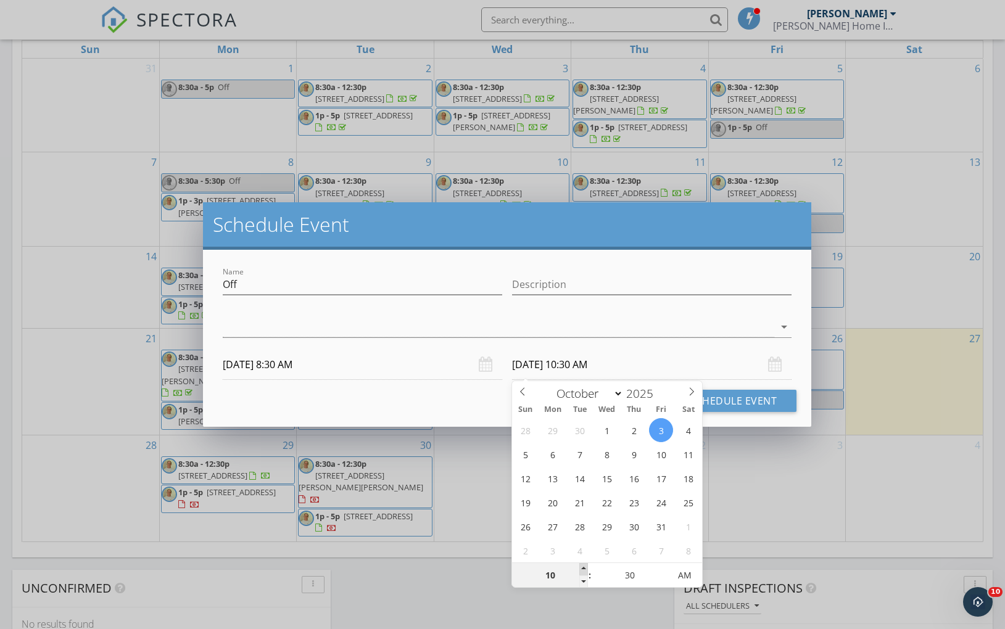
click at [586, 570] on span at bounding box center [583, 569] width 9 height 12
type input "11"
type input "[DATE] 11:30 AM"
click at [586, 570] on span at bounding box center [583, 569] width 9 height 12
type input "12"
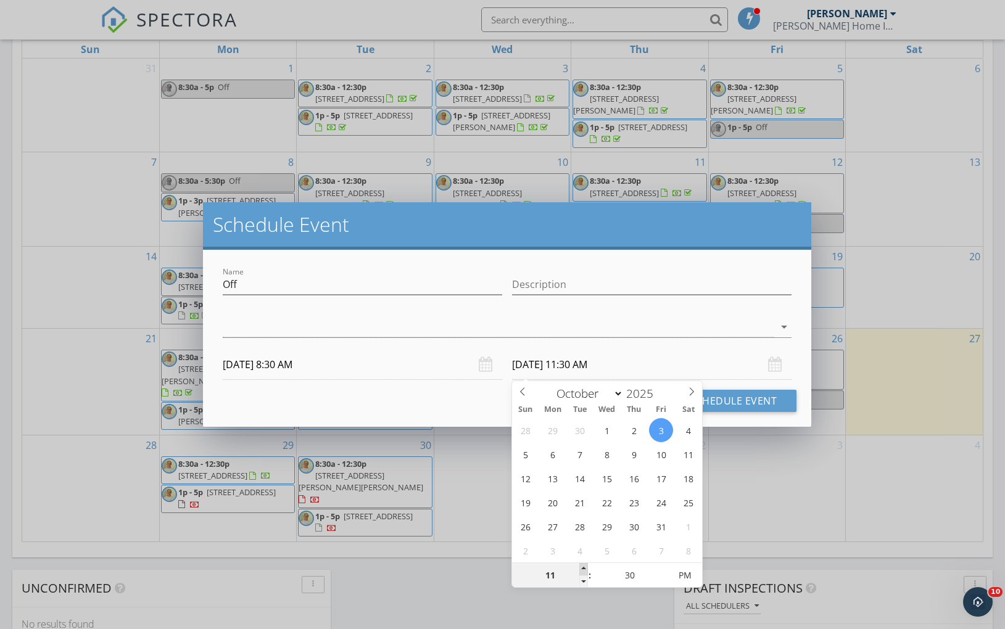
type input "[DATE] 12:30 PM"
click at [586, 570] on span at bounding box center [583, 569] width 9 height 12
type input "01"
type input "[DATE] 1:30 PM"
click at [586, 570] on span at bounding box center [583, 569] width 9 height 12
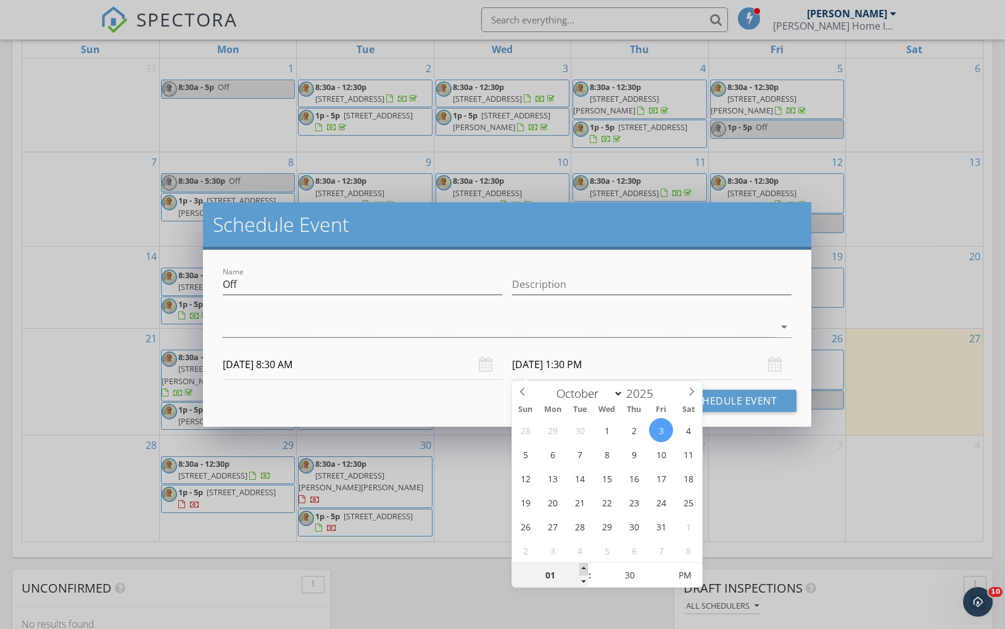
type input "02"
type input "[DATE] 2:30 PM"
click at [586, 570] on span at bounding box center [583, 569] width 9 height 12
type input "03"
type input "[DATE] 3:30 PM"
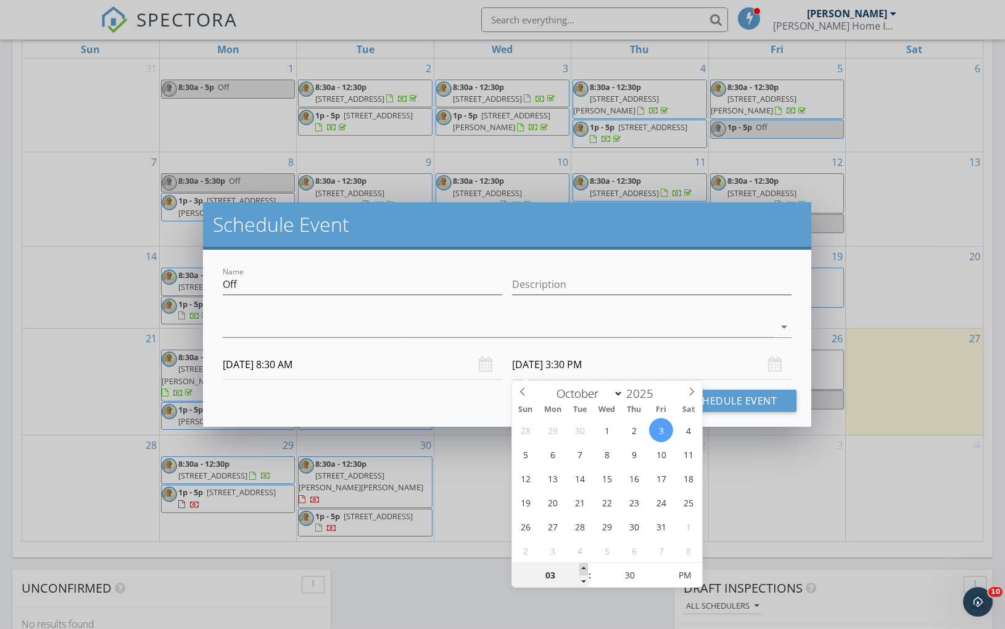
click at [586, 569] on span at bounding box center [583, 569] width 9 height 12
type input "04"
type input "[DATE] 4:30 PM"
click at [586, 569] on span at bounding box center [583, 569] width 9 height 12
type input "05"
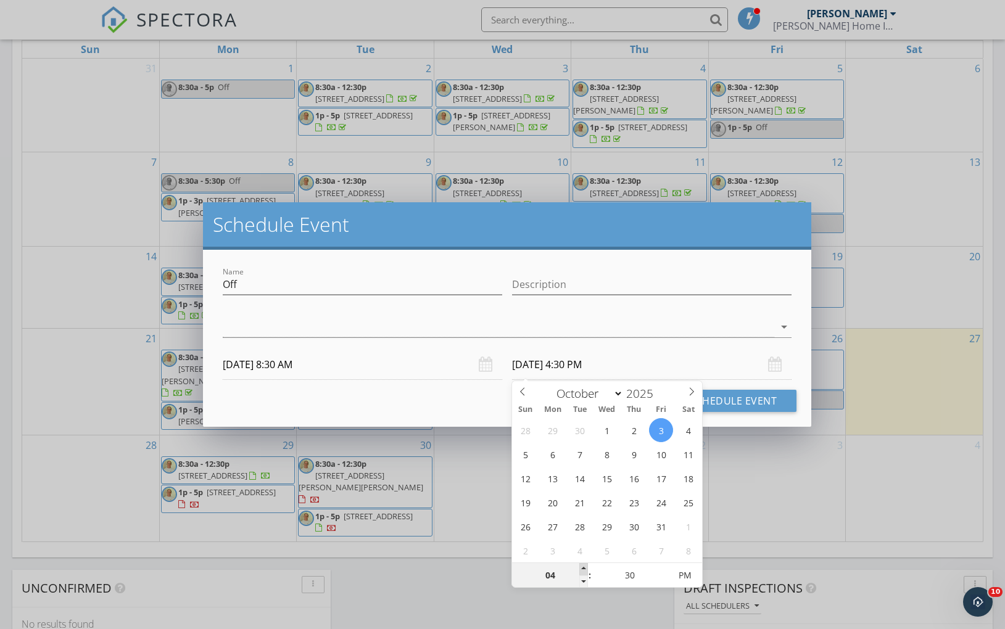
type input "[DATE] 5:30 PM"
click at [586, 569] on span at bounding box center [583, 569] width 9 height 12
type input "25"
type input "[DATE] 5:25 PM"
click at [661, 576] on span at bounding box center [663, 582] width 9 height 12
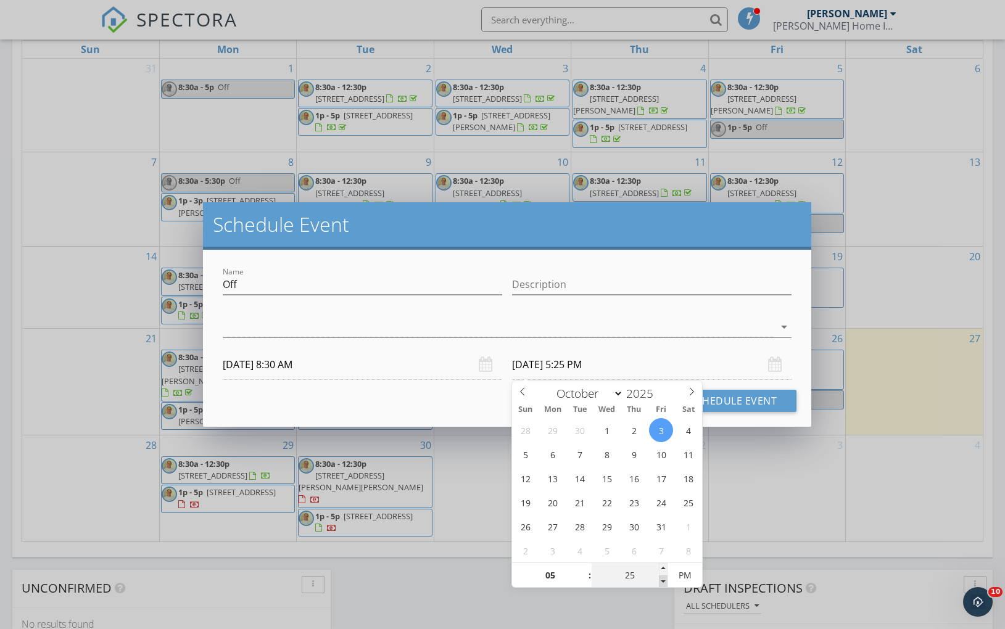
type input "20"
type input "[DATE] 5:20 PM"
click at [661, 576] on span at bounding box center [663, 582] width 9 height 12
type input "15"
type input "[DATE] 5:15 PM"
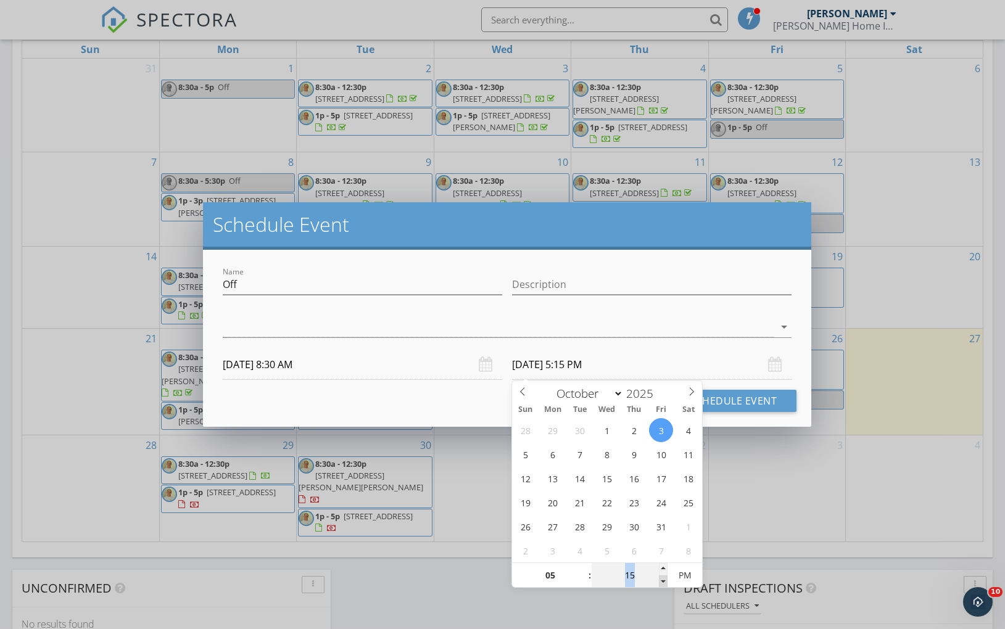
click at [662, 576] on span at bounding box center [663, 582] width 9 height 12
type input "10"
type input "[DATE] 5:10 PM"
click at [662, 576] on span at bounding box center [663, 582] width 9 height 12
type input "05"
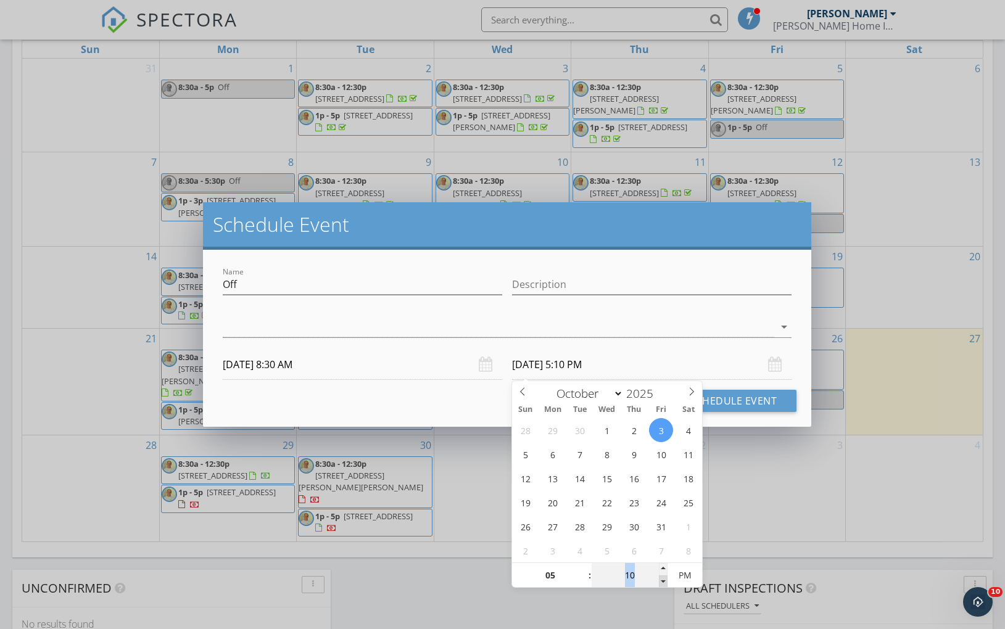
type input "[DATE] 5:05 PM"
click at [662, 576] on span at bounding box center [663, 582] width 9 height 12
type input "00"
type input "[DATE] 5:00 PM"
click at [662, 576] on span at bounding box center [663, 582] width 9 height 12
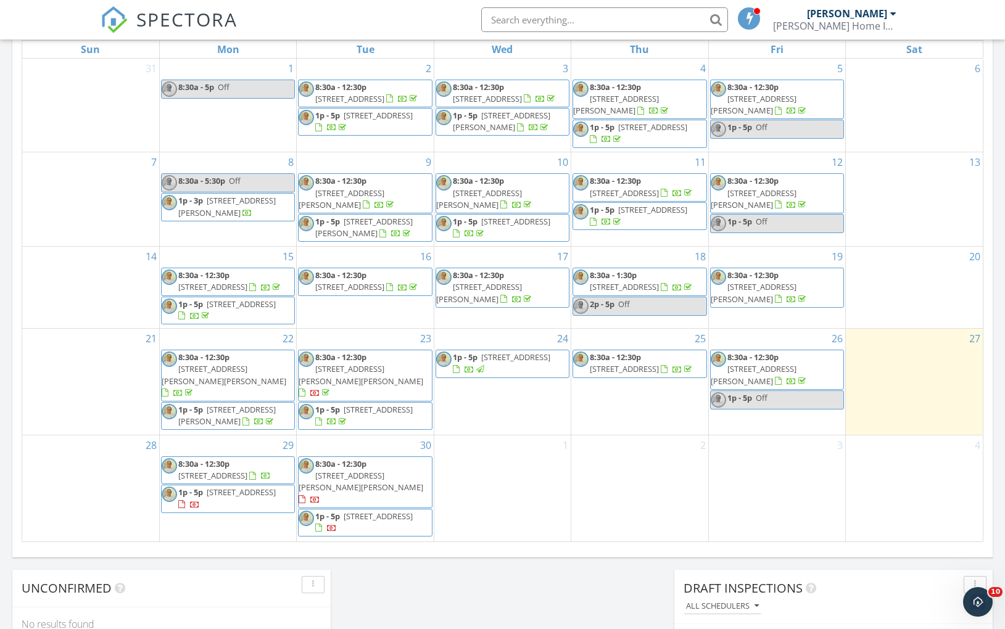
click at [780, 484] on div at bounding box center [502, 314] width 1005 height 629
click at [782, 465] on div "3" at bounding box center [777, 489] width 136 height 106
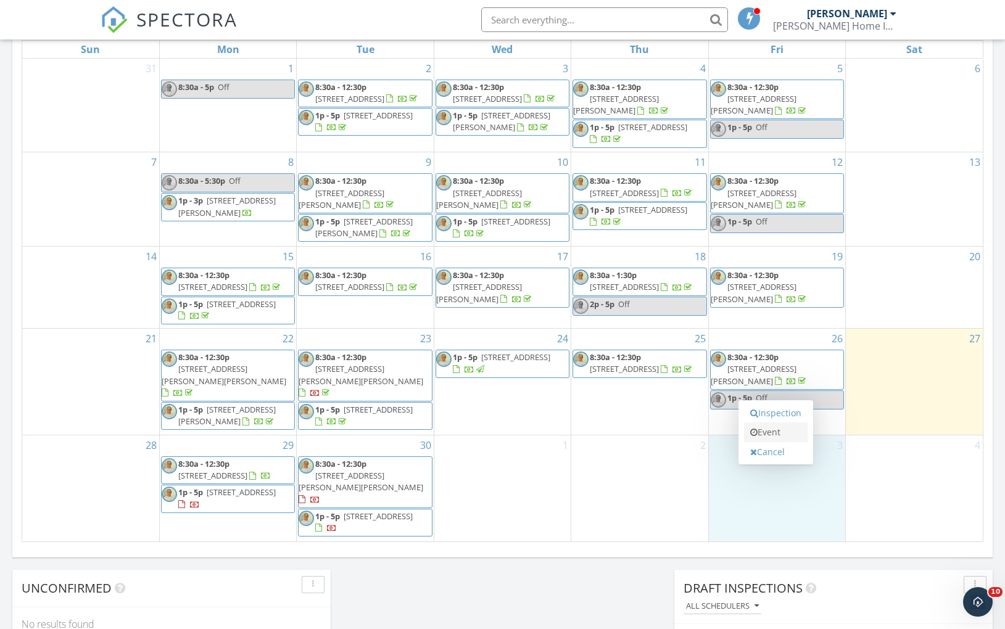
click at [786, 435] on link "Event" at bounding box center [776, 433] width 64 height 20
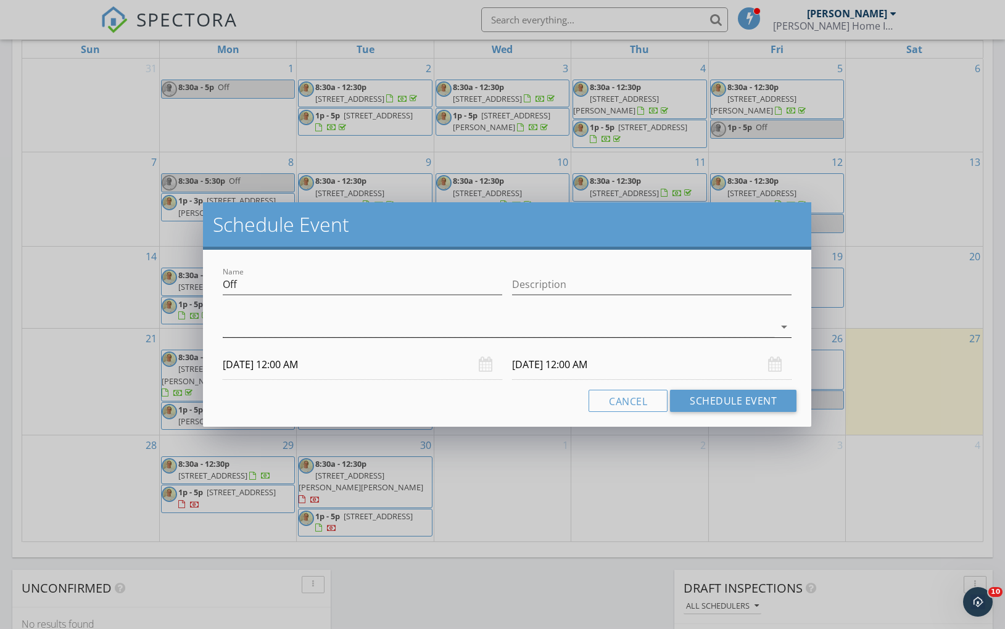
click at [787, 326] on icon "arrow_drop_down" at bounding box center [784, 327] width 15 height 15
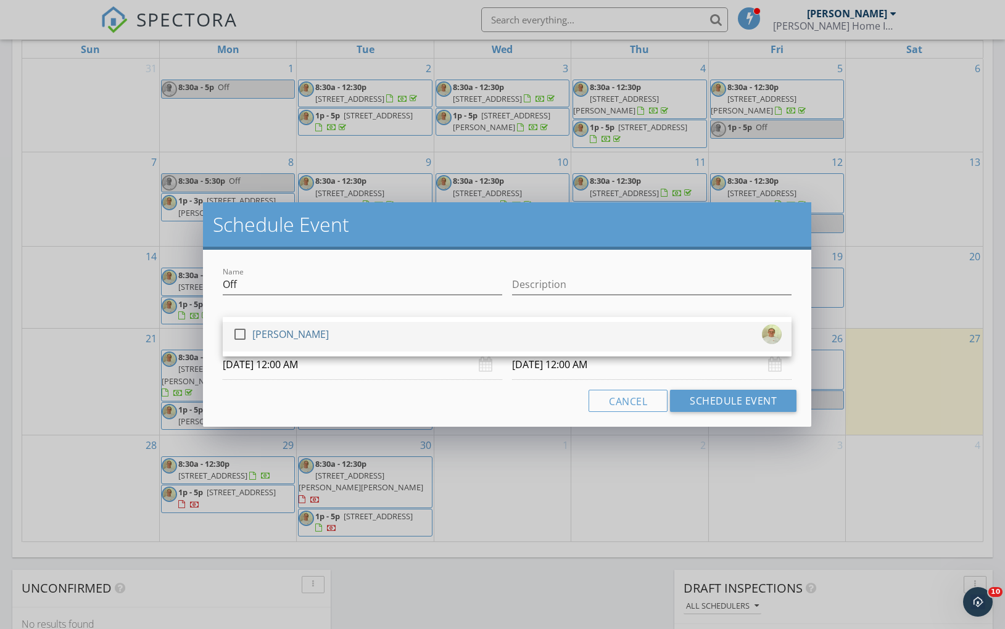
click at [242, 336] on div at bounding box center [240, 334] width 21 height 21
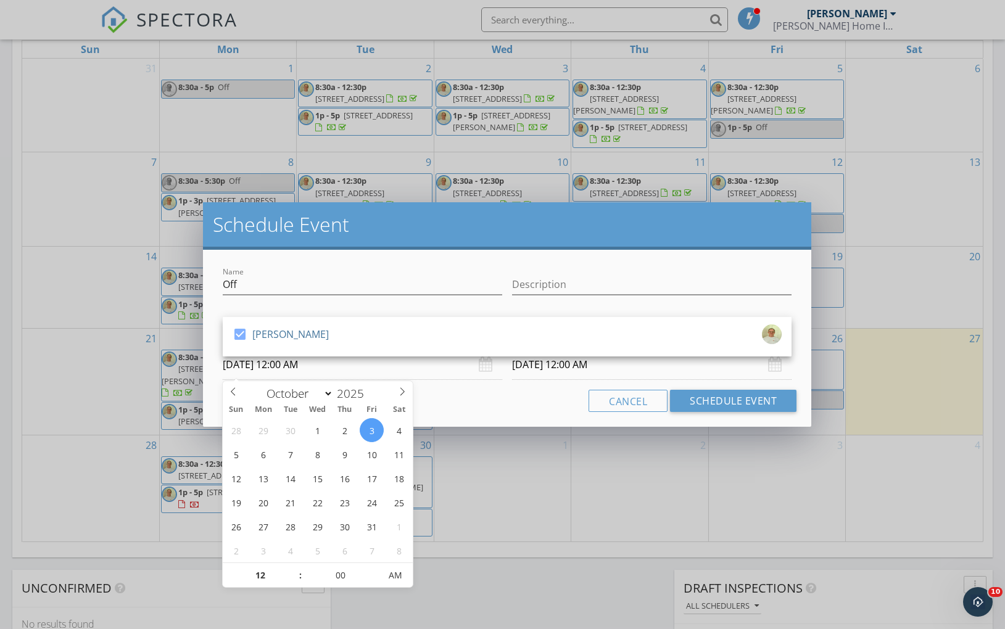
click at [276, 365] on input "[DATE] 12:00 AM" at bounding box center [363, 365] width 280 height 30
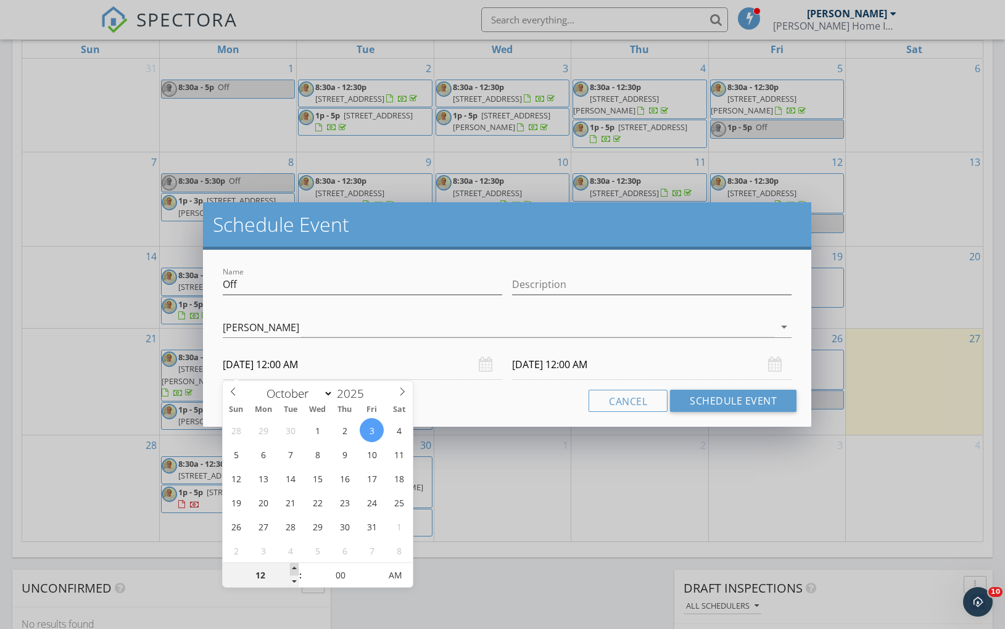
type input "01"
type input "[DATE] 1:00 AM"
click at [292, 568] on span at bounding box center [294, 569] width 9 height 12
type input "02"
type input "[DATE] 2:00 AM"
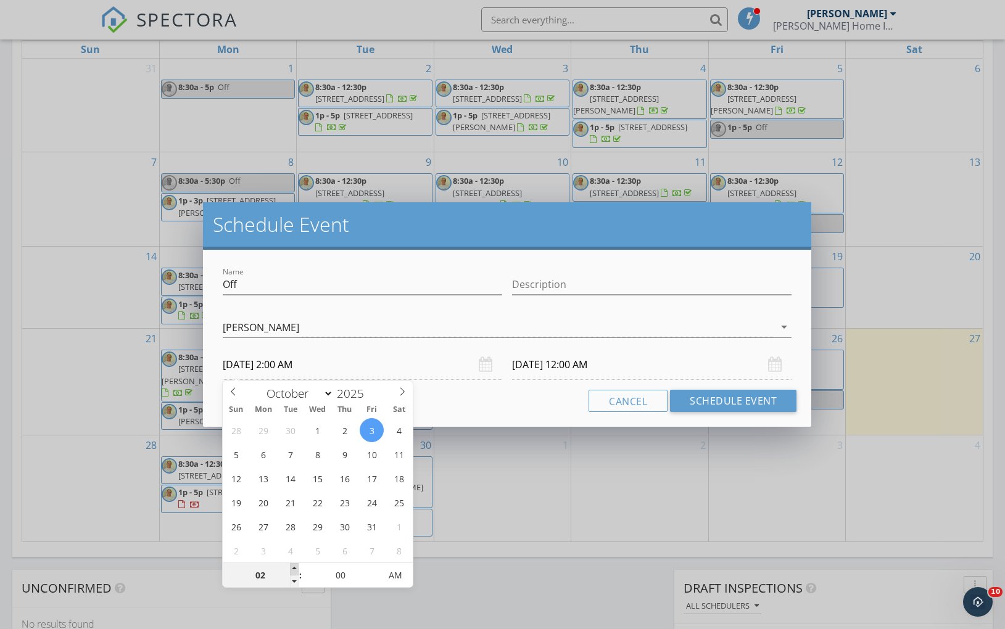
click at [292, 568] on span at bounding box center [294, 569] width 9 height 12
type input "03"
type input "[DATE] 3:00 AM"
click at [292, 568] on span at bounding box center [294, 569] width 9 height 12
type input "04"
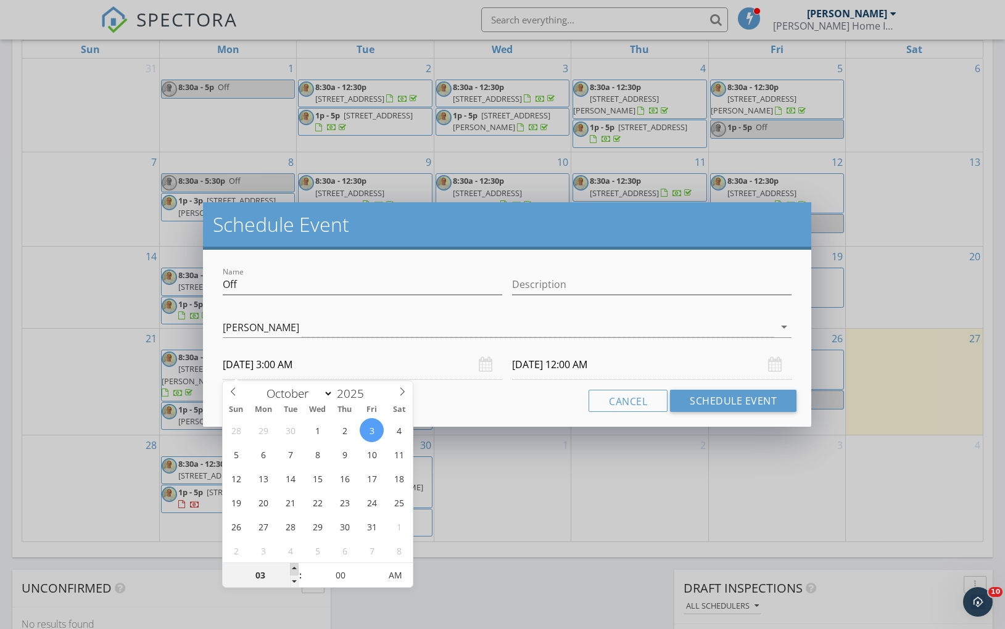
type input "[DATE] 4:00 AM"
click at [292, 568] on span at bounding box center [294, 569] width 9 height 12
type input "05"
type input "[DATE] 5:00 AM"
click at [292, 568] on span at bounding box center [294, 569] width 9 height 12
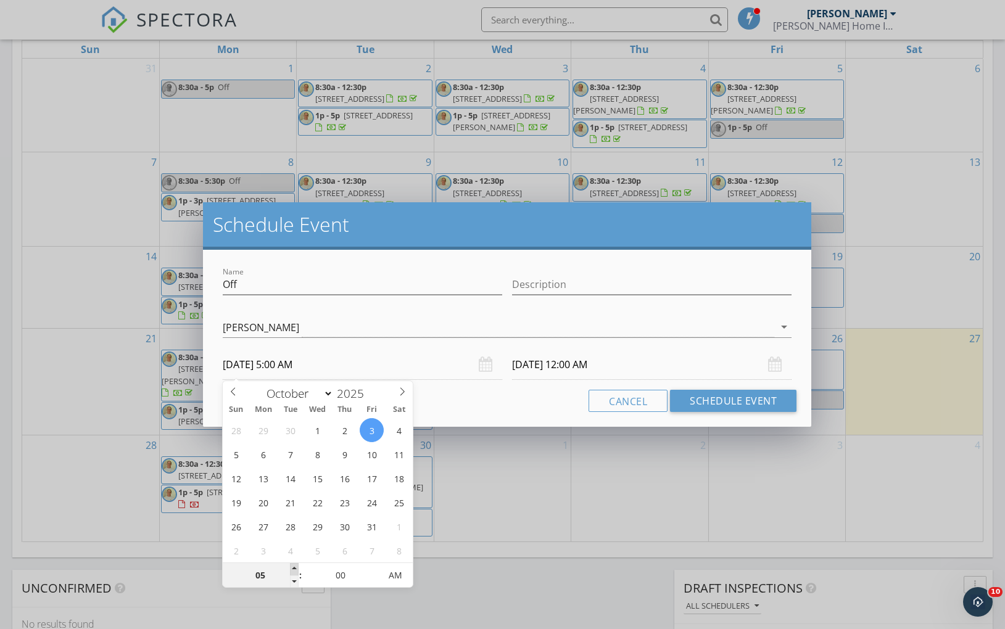
type input "06"
type input "[DATE] 6:00 AM"
click at [292, 568] on span at bounding box center [294, 569] width 9 height 12
type input "[DATE] 6:00 AM"
type input "07"
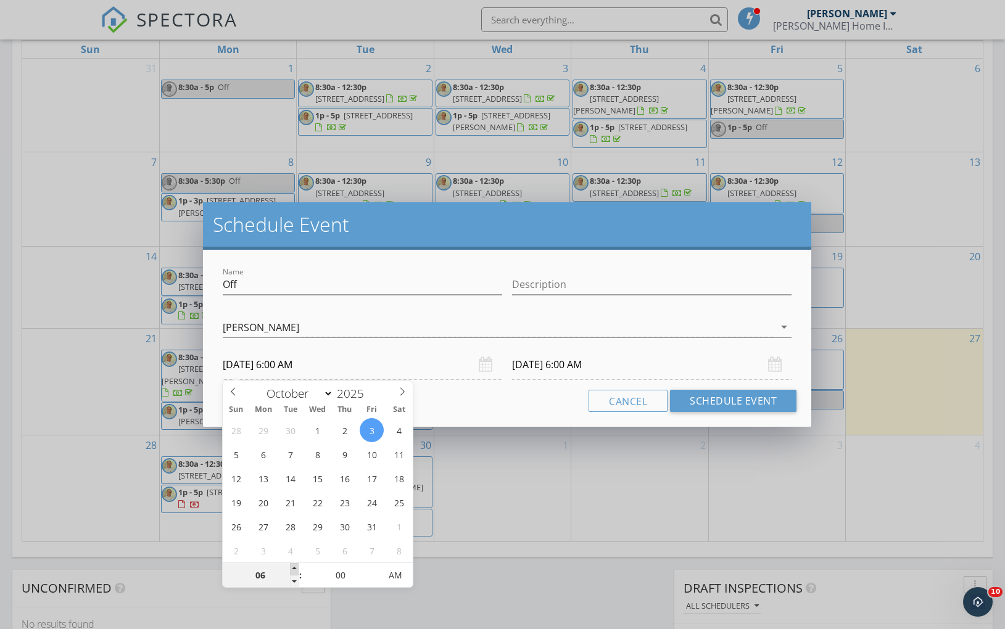
type input "[DATE] 7:00 AM"
click at [292, 568] on span at bounding box center [294, 569] width 9 height 12
type input "[DATE] 7:00 AM"
type input "08"
type input "[DATE] 8:00 AM"
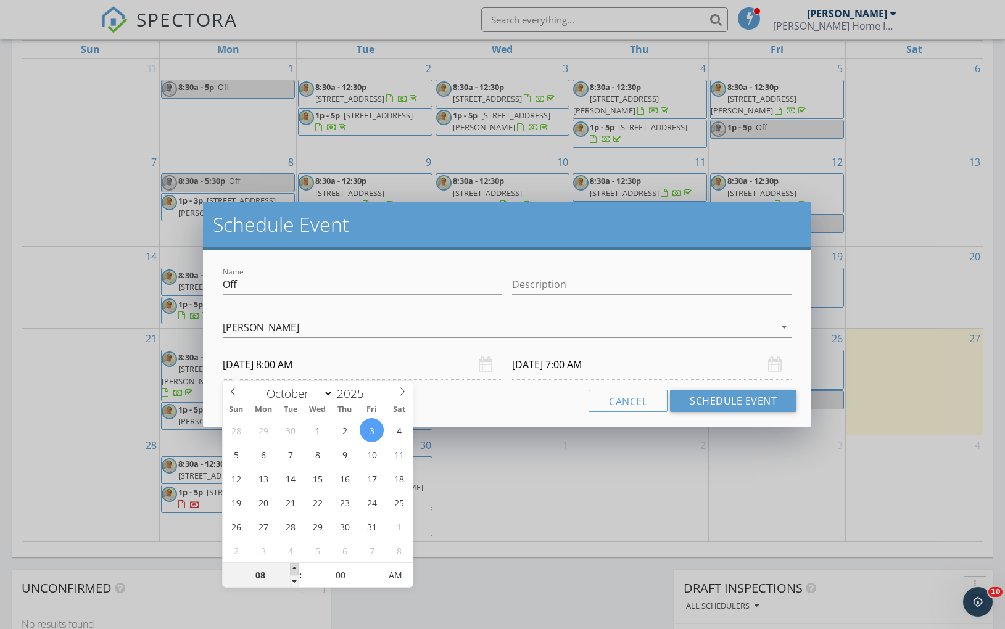
click at [292, 568] on span at bounding box center [294, 569] width 9 height 12
type input "[DATE] 8:00 AM"
type input "05"
type input "[DATE] 8:05 AM"
click at [374, 567] on span at bounding box center [374, 569] width 9 height 12
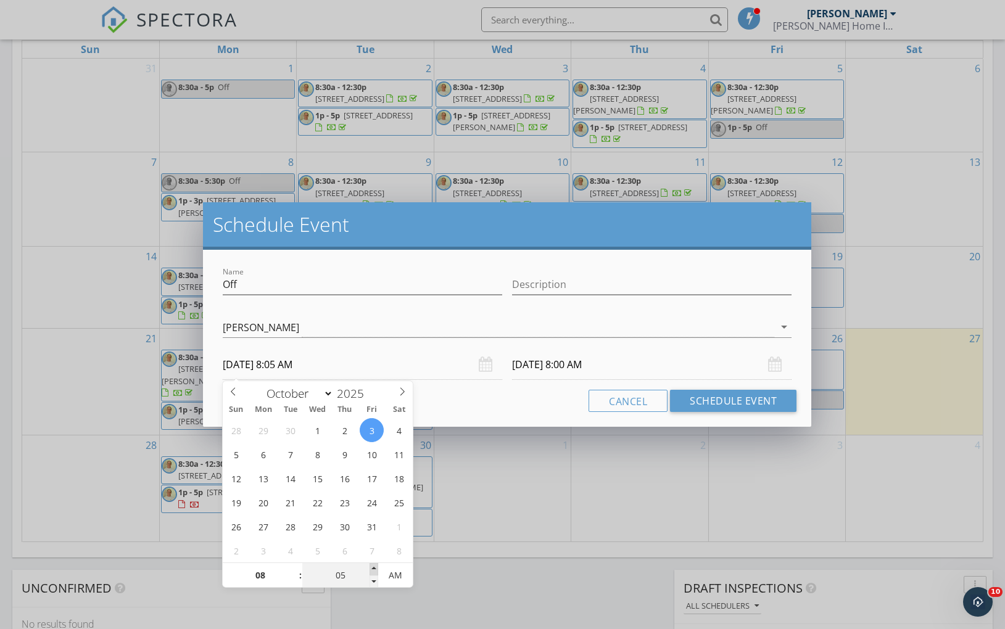
type input "10"
type input "[DATE] 8:10 AM"
click at [374, 567] on span at bounding box center [374, 569] width 9 height 12
type input "15"
type input "[DATE] 8:15 AM"
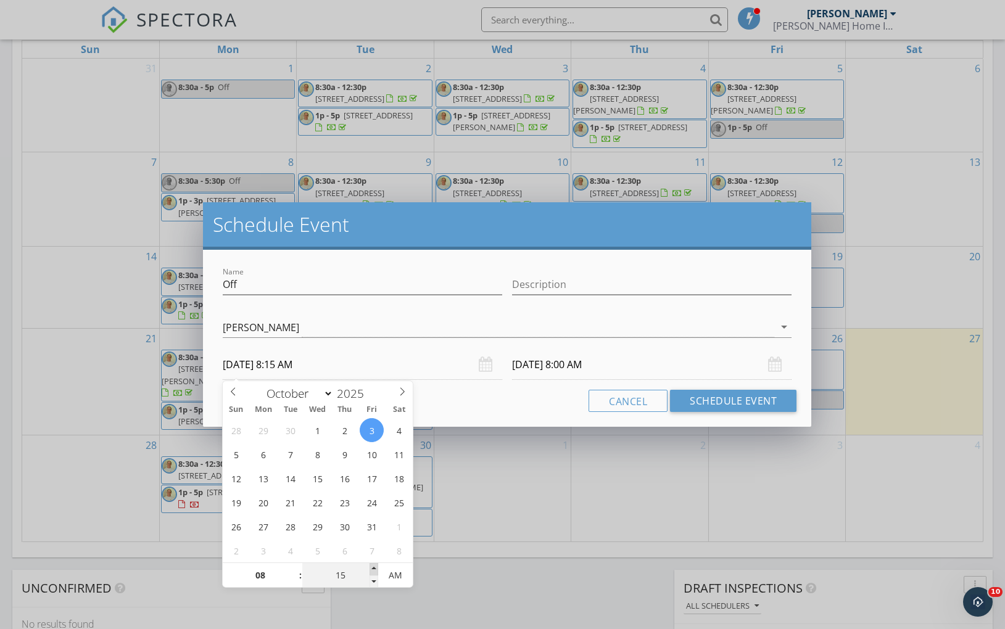
click at [374, 567] on span at bounding box center [374, 569] width 9 height 12
type input "20"
type input "[DATE] 8:20 AM"
click at [374, 567] on span at bounding box center [374, 569] width 9 height 12
type input "25"
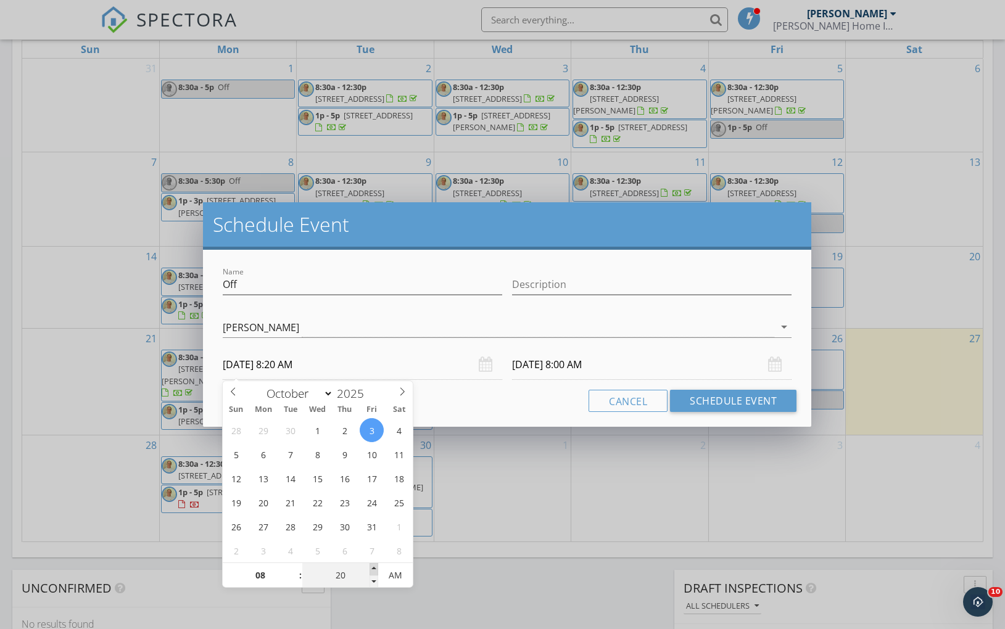
type input "[DATE] 8:25 AM"
click at [374, 567] on span at bounding box center [374, 569] width 9 height 12
type input "30"
type input "[DATE] 8:30 AM"
click at [374, 567] on span at bounding box center [374, 569] width 9 height 12
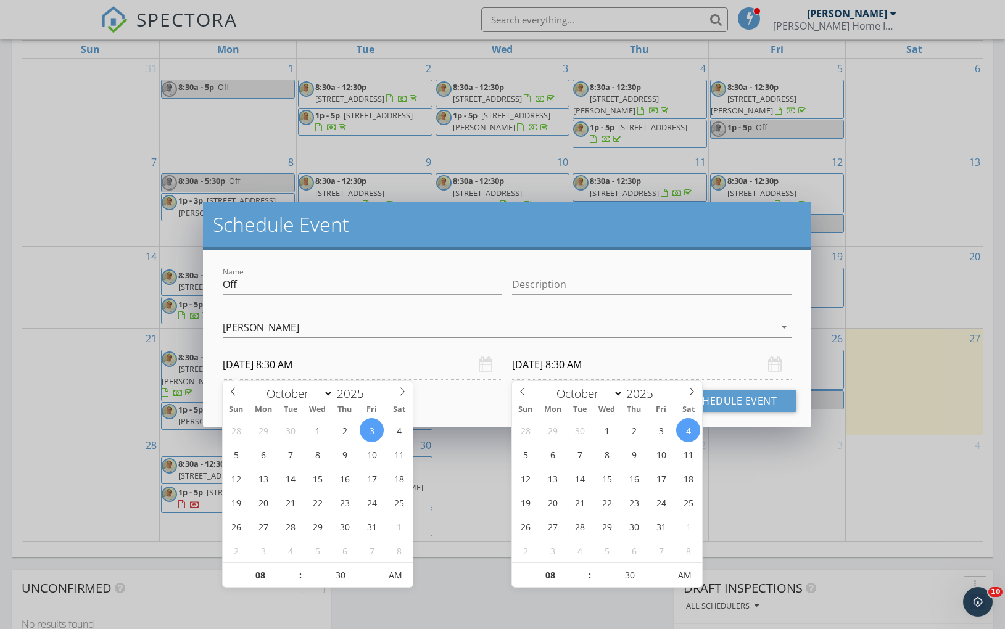
click at [565, 368] on input "[DATE] 8:30 AM" at bounding box center [652, 365] width 280 height 30
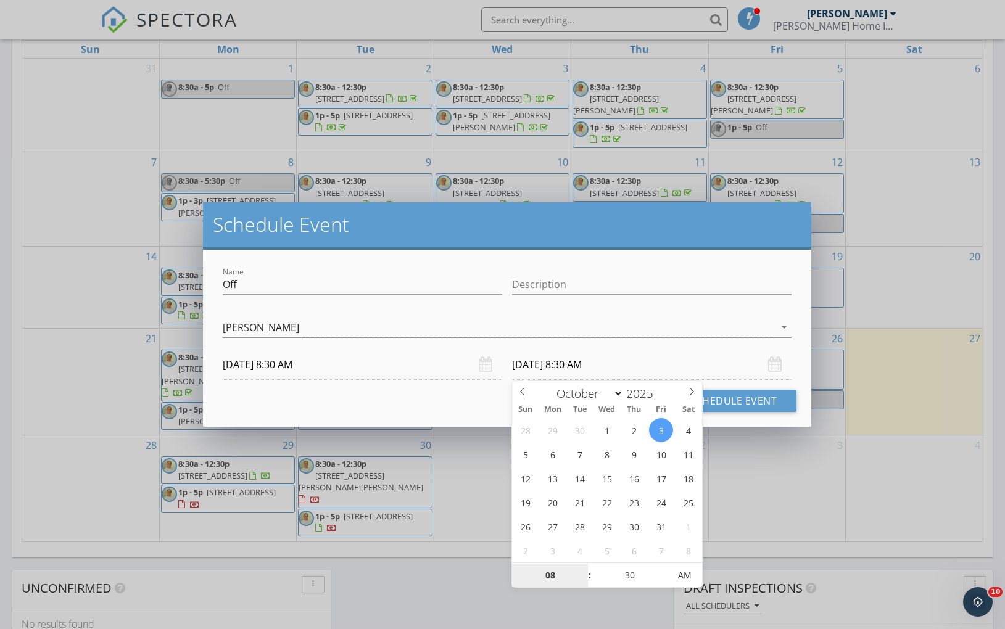
type input "[DATE] 8:30 AM"
type input "09"
type input "[DATE] 9:30 AM"
click at [585, 568] on span at bounding box center [583, 569] width 9 height 12
type input "10"
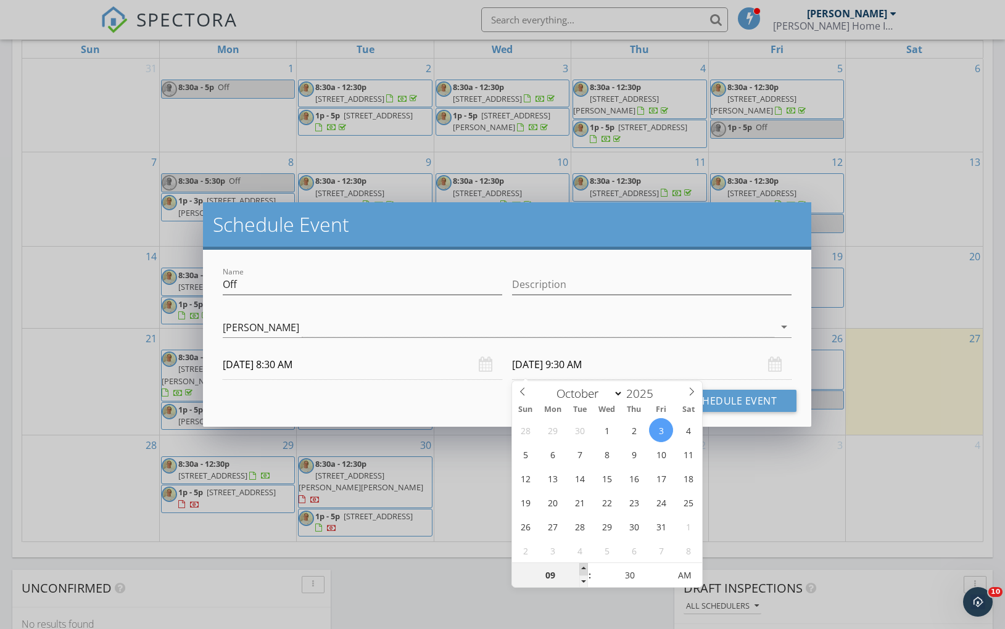
type input "[DATE] 10:30 AM"
click at [585, 568] on span at bounding box center [583, 569] width 9 height 12
type input "11"
type input "[DATE] 11:30 AM"
click at [585, 568] on span at bounding box center [583, 569] width 9 height 12
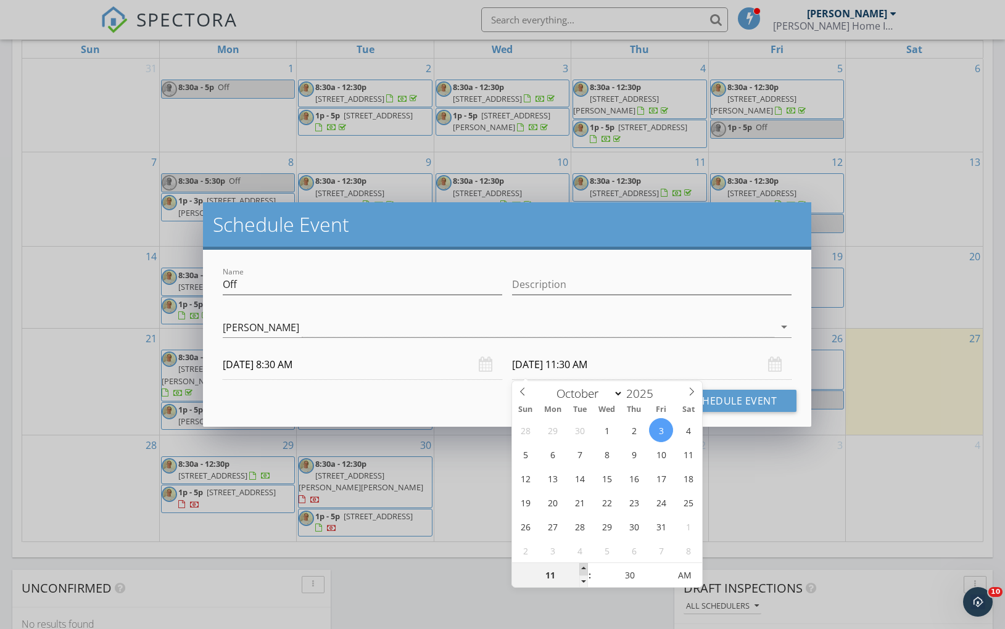
type input "12"
type input "[DATE] 12:30 PM"
click at [585, 568] on span at bounding box center [583, 569] width 9 height 12
type input "01"
type input "[DATE] 1:30 PM"
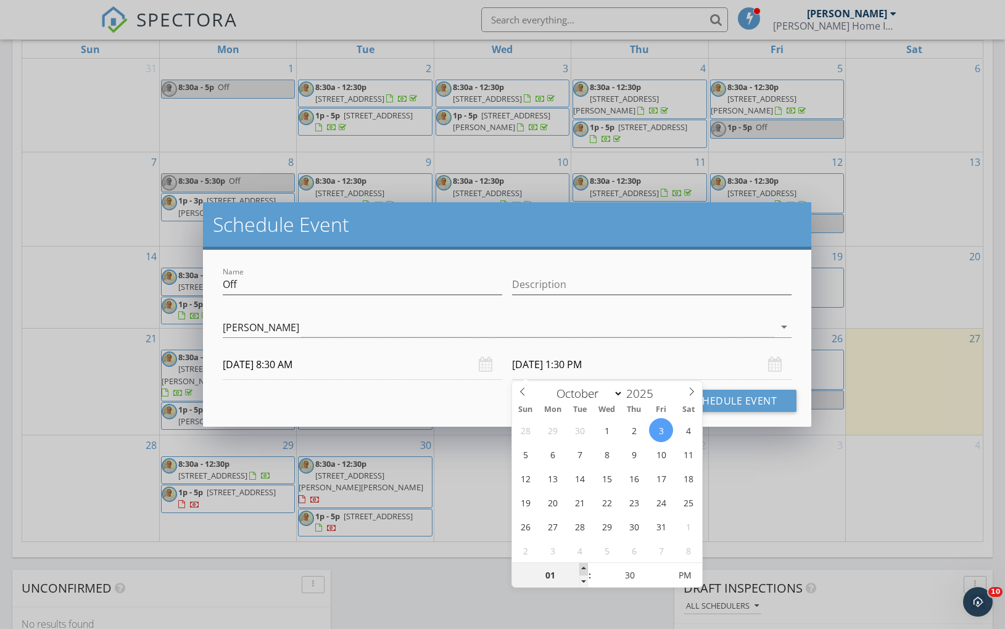
click at [585, 568] on span at bounding box center [583, 569] width 9 height 12
type input "02"
type input "[DATE] 2:30 PM"
click at [585, 568] on span at bounding box center [583, 569] width 9 height 12
type input "03"
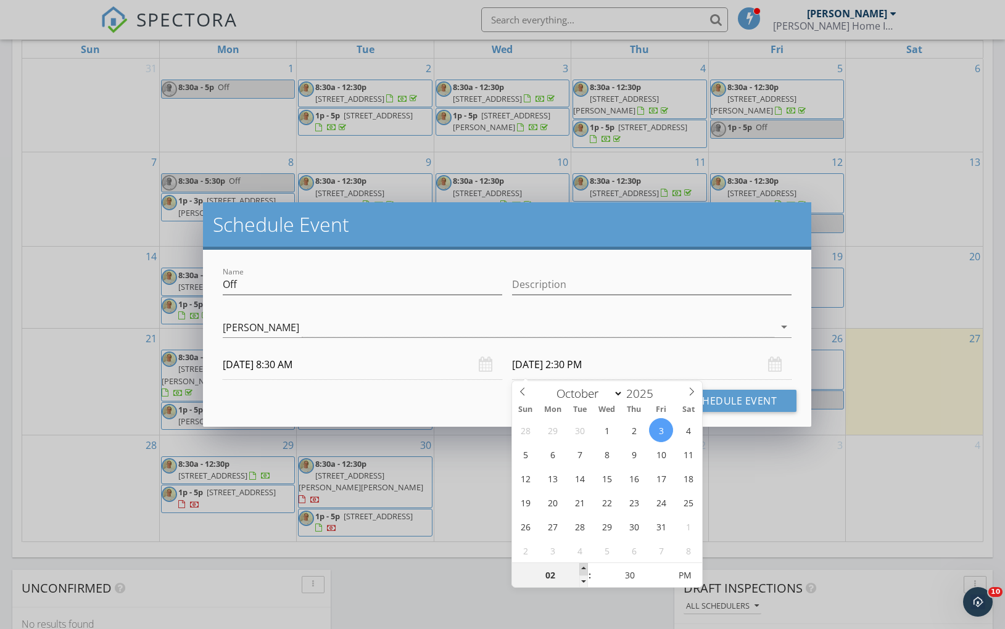
type input "[DATE] 3:30 PM"
click at [585, 568] on span at bounding box center [583, 569] width 9 height 12
type input "04"
type input "[DATE] 4:30 PM"
click at [585, 568] on span at bounding box center [583, 569] width 9 height 12
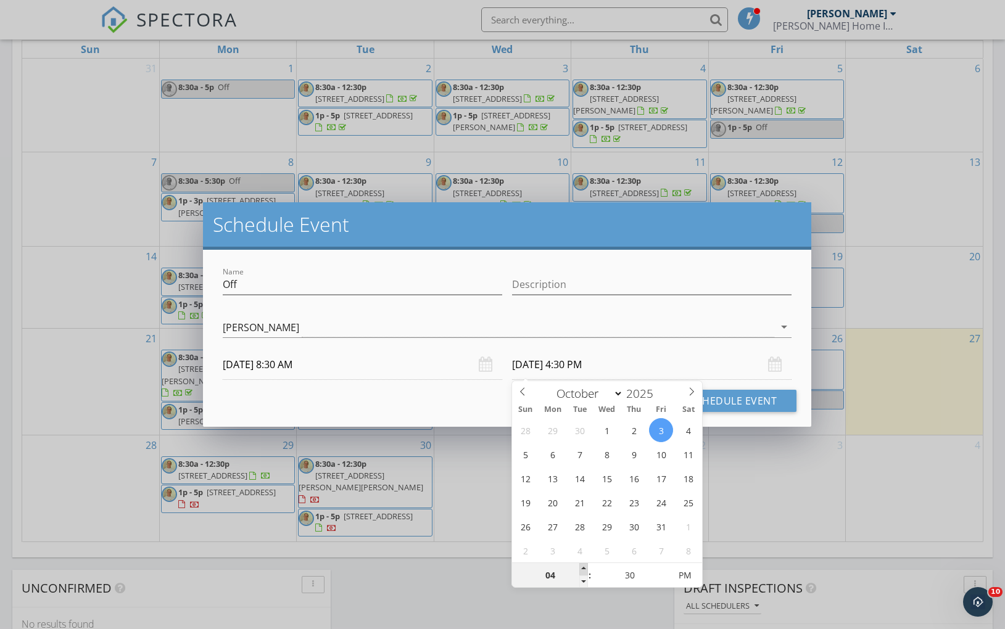
type input "05"
type input "[DATE] 5:30 PM"
click at [585, 568] on span at bounding box center [583, 569] width 9 height 12
click at [711, 361] on input "[DATE] 5:30 PM" at bounding box center [652, 365] width 280 height 30
click at [728, 402] on button "Schedule Event" at bounding box center [733, 401] width 127 height 22
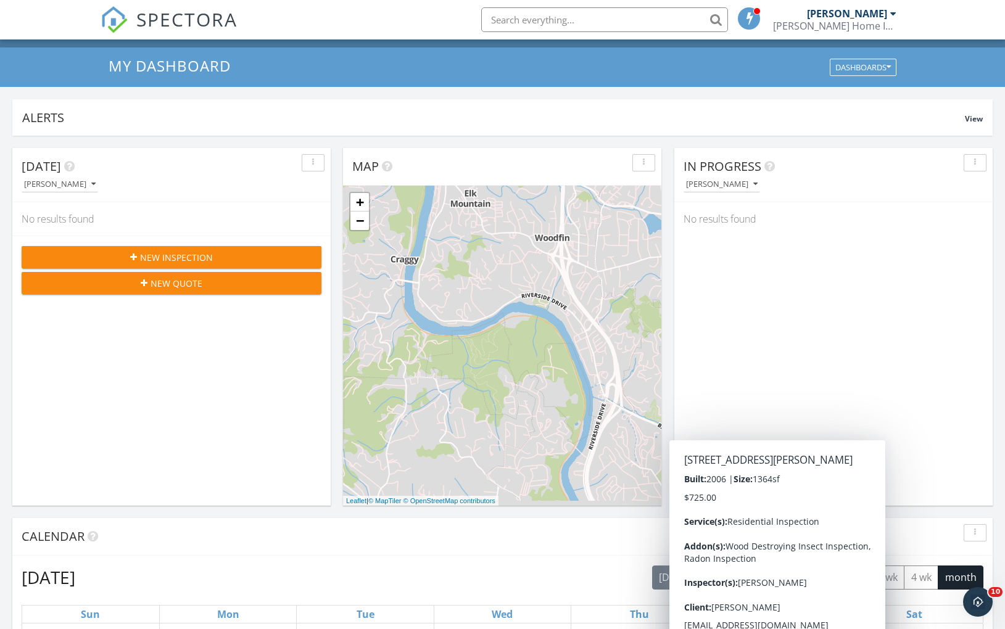
scroll to position [63, 0]
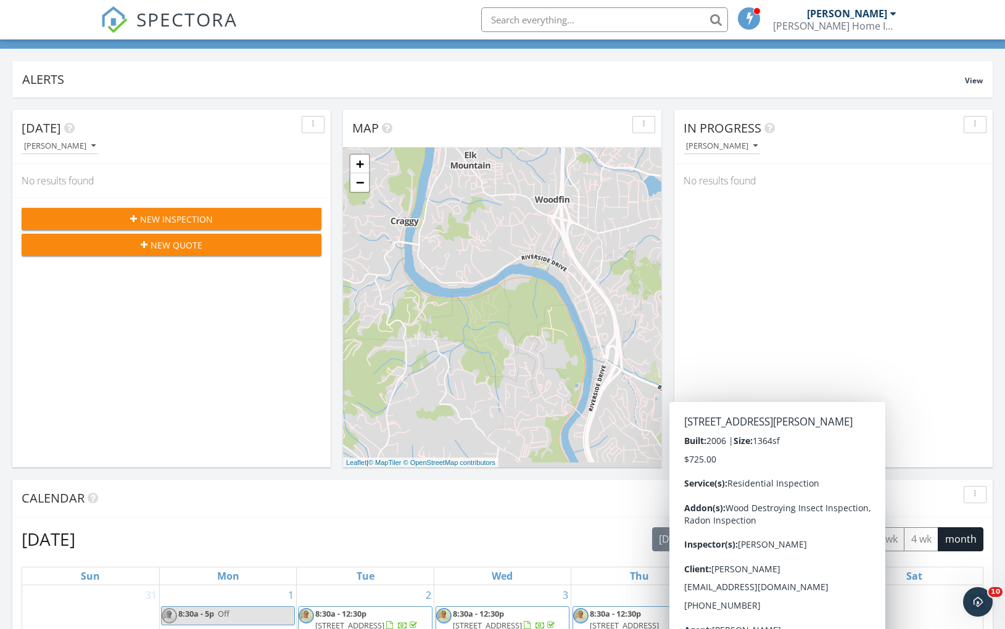
click at [507, 503] on div "Calendar" at bounding box center [494, 498] width 944 height 19
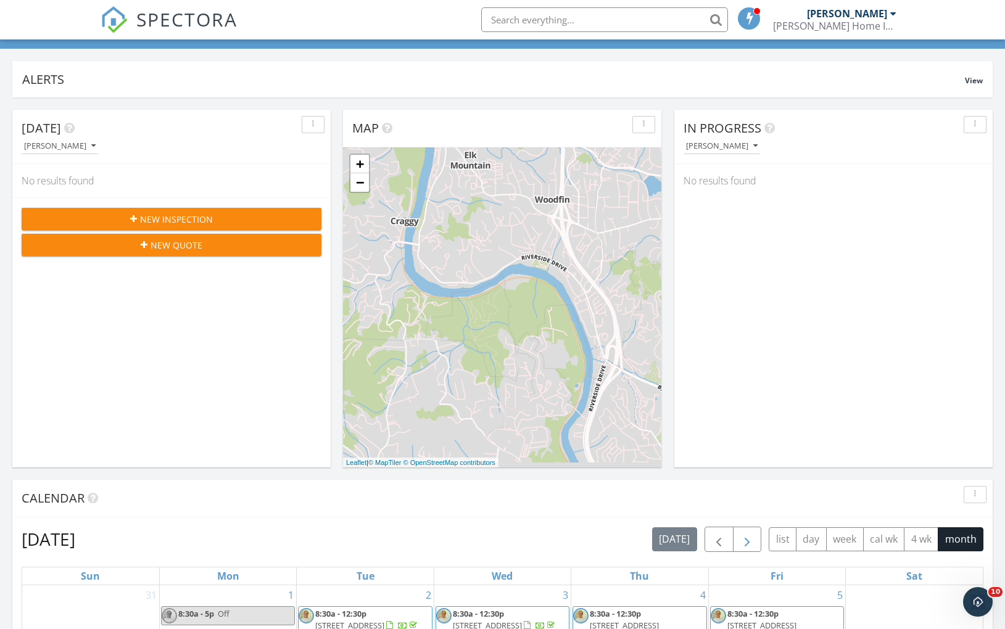
click at [748, 536] on span "button" at bounding box center [747, 540] width 15 height 15
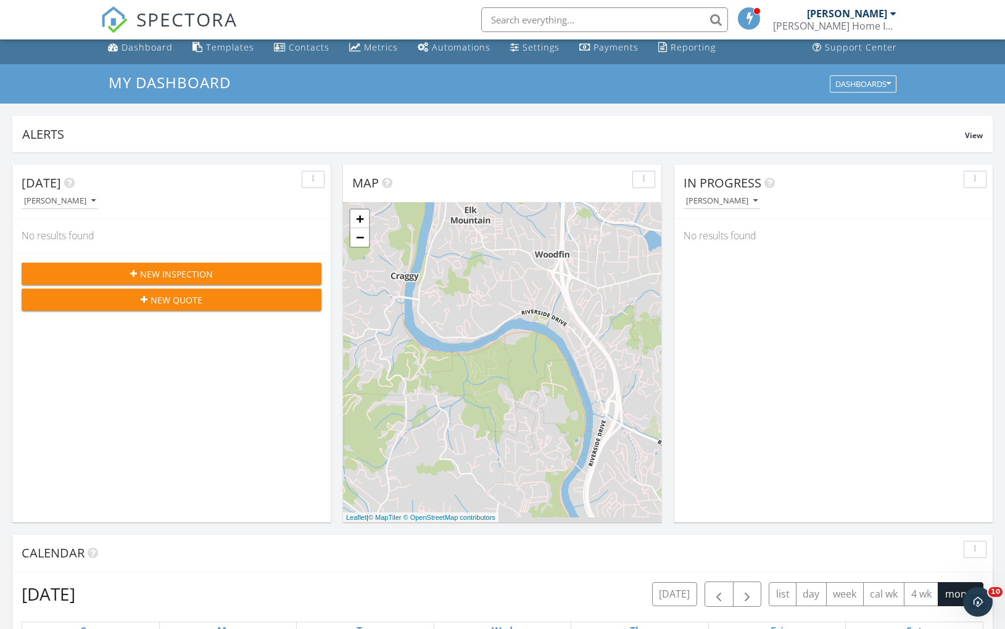
scroll to position [0, 0]
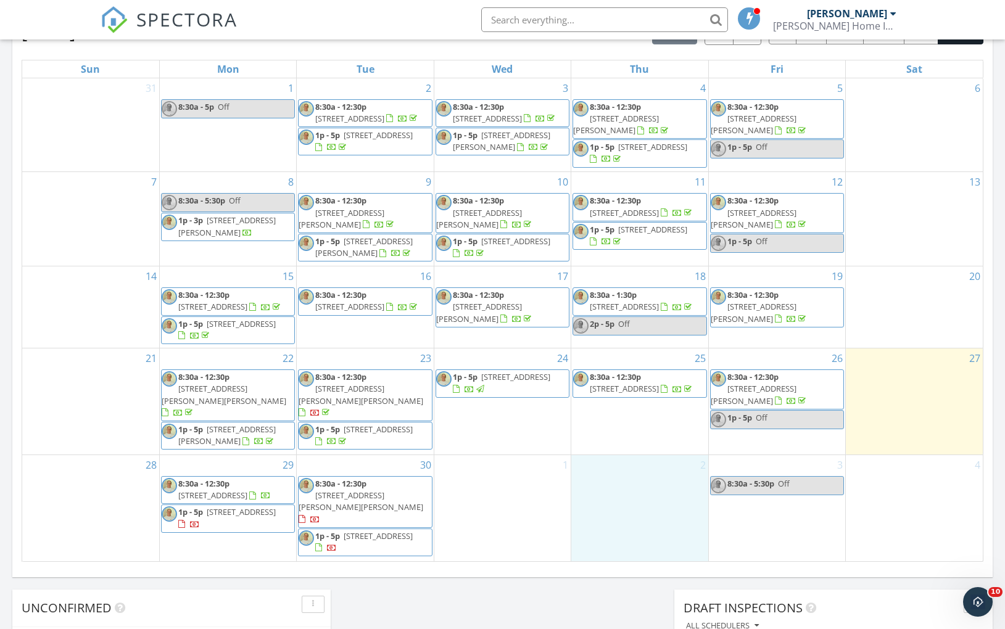
click at [655, 493] on div "2" at bounding box center [639, 508] width 136 height 106
click at [647, 466] on link "Event" at bounding box center [639, 461] width 64 height 20
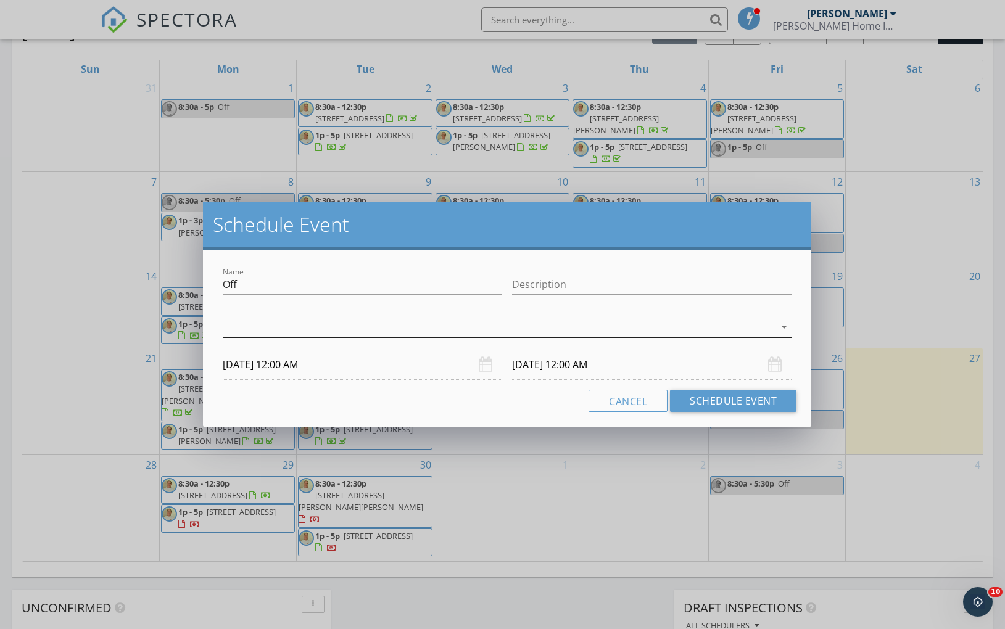
click at [781, 323] on icon "arrow_drop_down" at bounding box center [784, 327] width 15 height 15
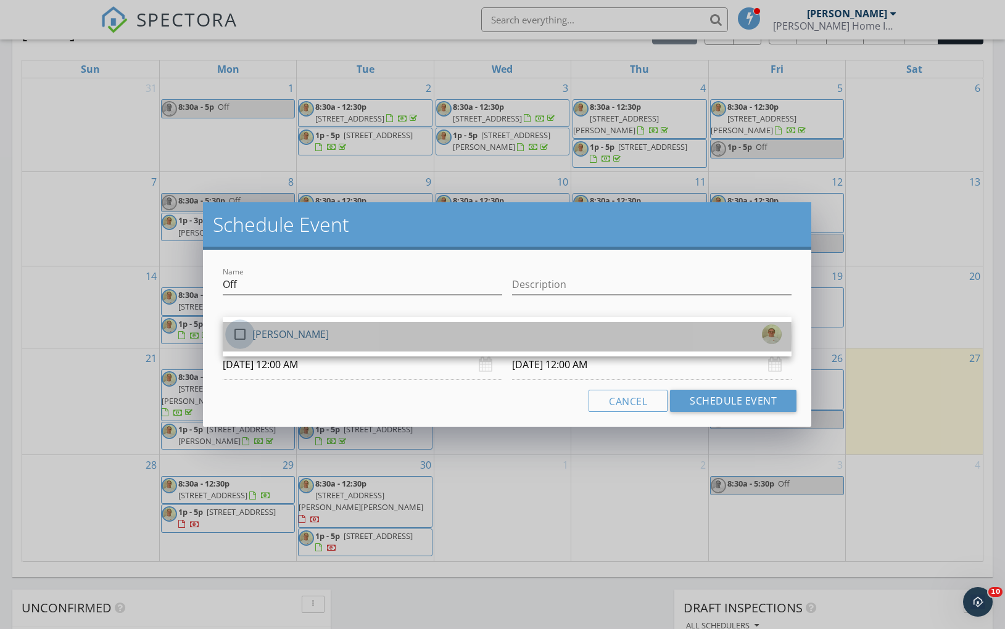
click at [237, 330] on div at bounding box center [240, 334] width 21 height 21
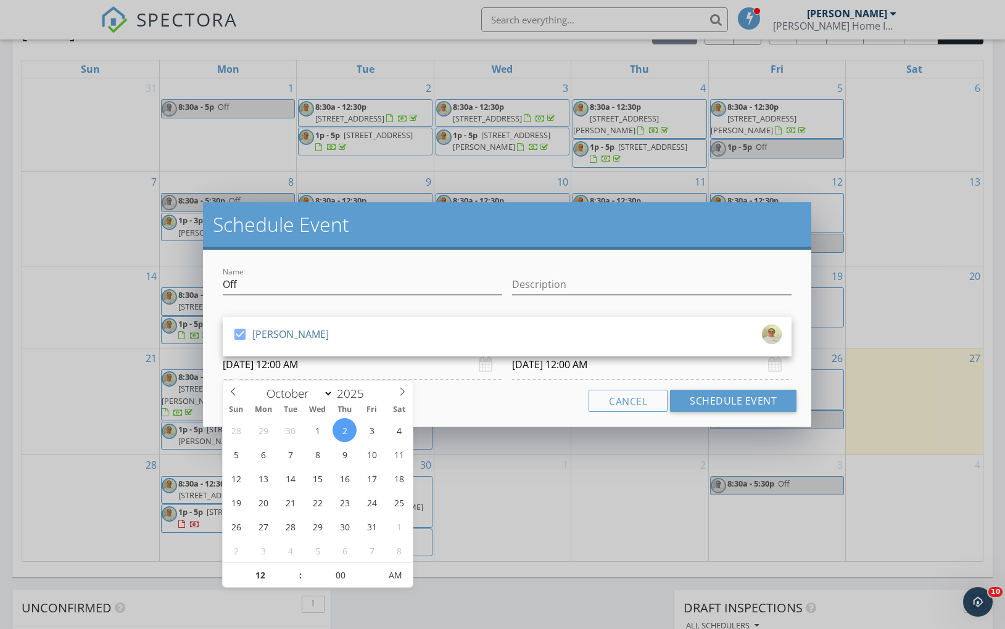
click at [274, 370] on input "10/02/2025 12:00 AM" at bounding box center [363, 365] width 280 height 30
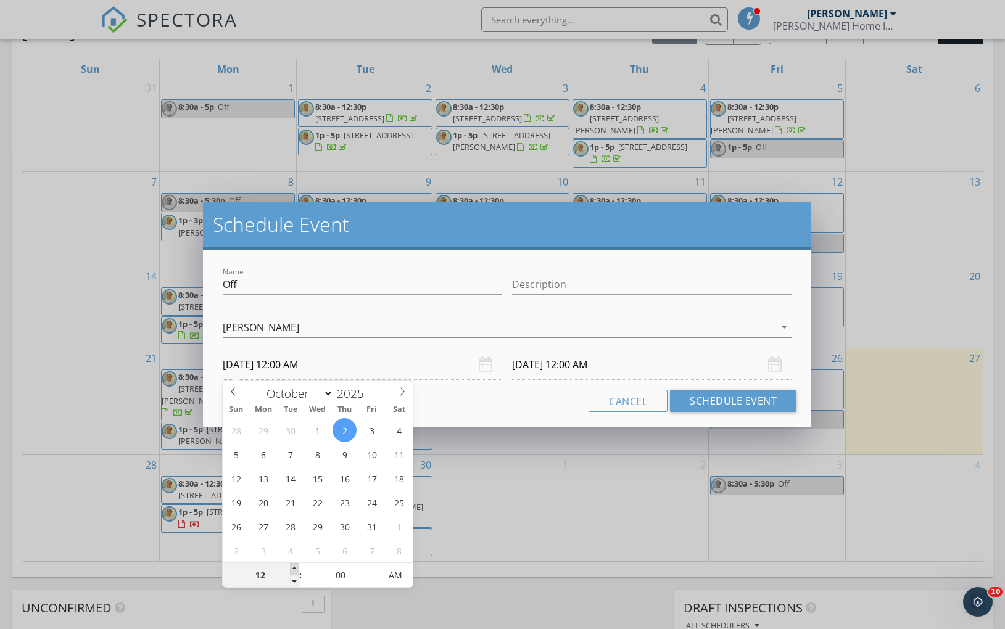
type input "01"
type input "10/02/2025 1:00 AM"
click at [296, 570] on span at bounding box center [294, 569] width 9 height 12
type input "02"
type input "10/02/2025 2:00 AM"
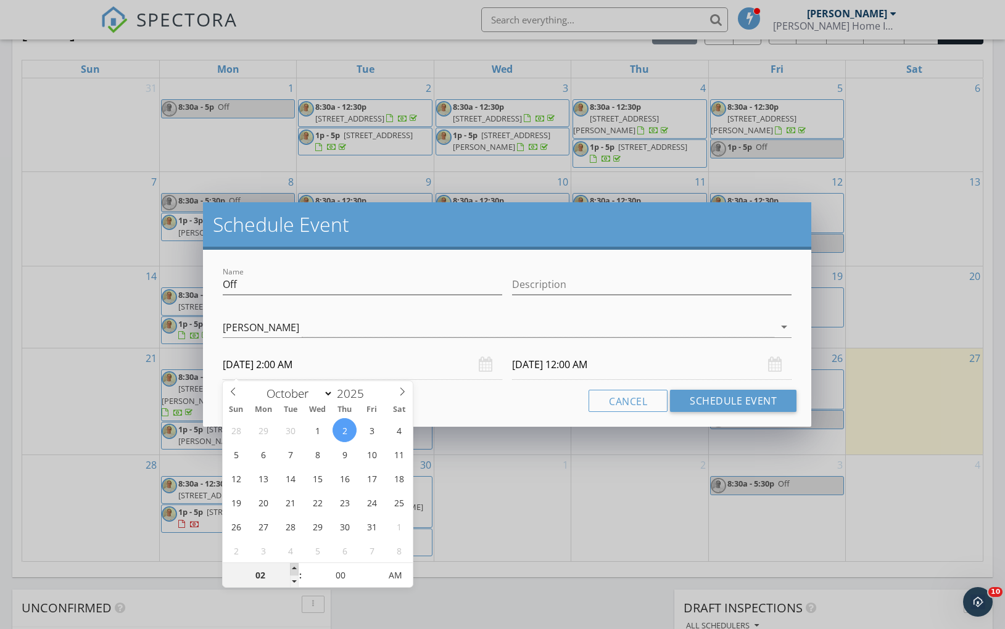
click at [296, 570] on span at bounding box center [294, 569] width 9 height 12
type input "03"
type input "10/02/2025 3:00 AM"
click at [296, 570] on span at bounding box center [294, 569] width 9 height 12
type input "04"
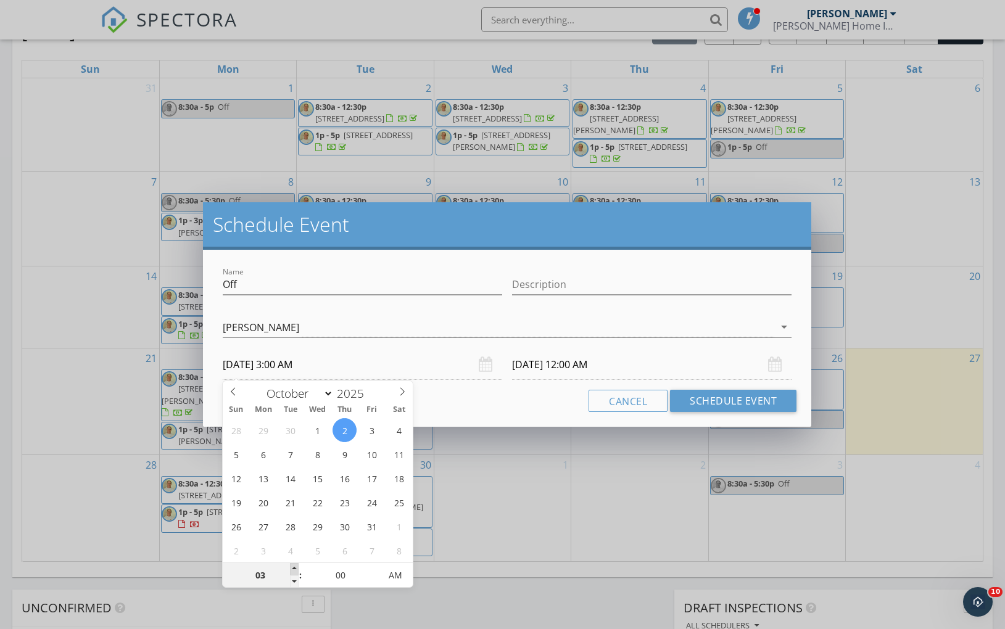
type input "10/02/2025 4:00 AM"
click at [295, 569] on span at bounding box center [294, 569] width 9 height 12
type input "05"
type input "10/02/2025 5:00 AM"
click at [295, 568] on span at bounding box center [294, 569] width 9 height 12
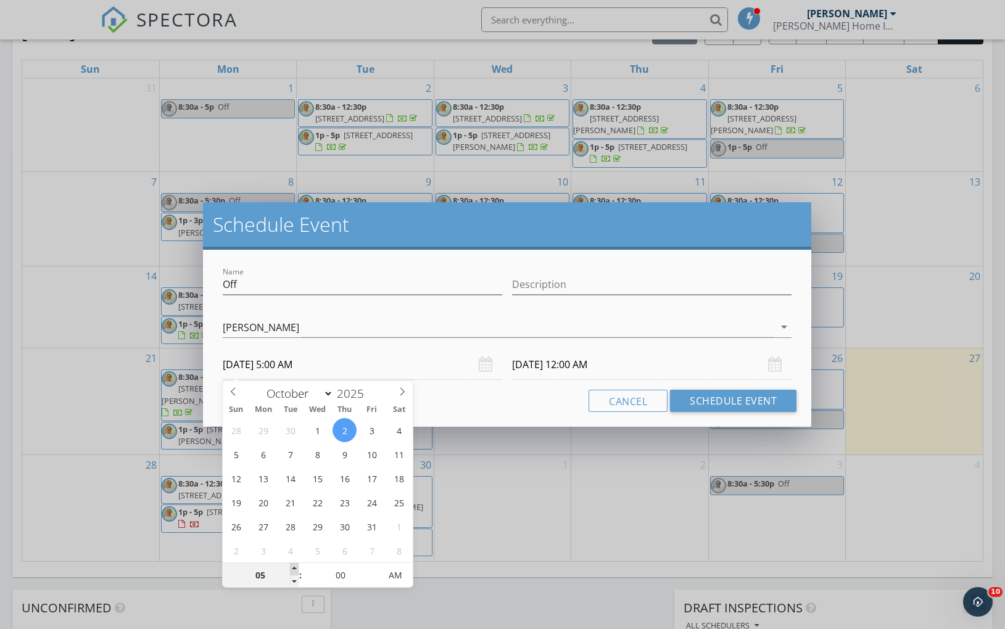
type input "06"
type input "10/02/2025 6:00 AM"
click at [295, 568] on span at bounding box center [294, 569] width 9 height 12
type input "07"
type input "10/02/2025 7:00 AM"
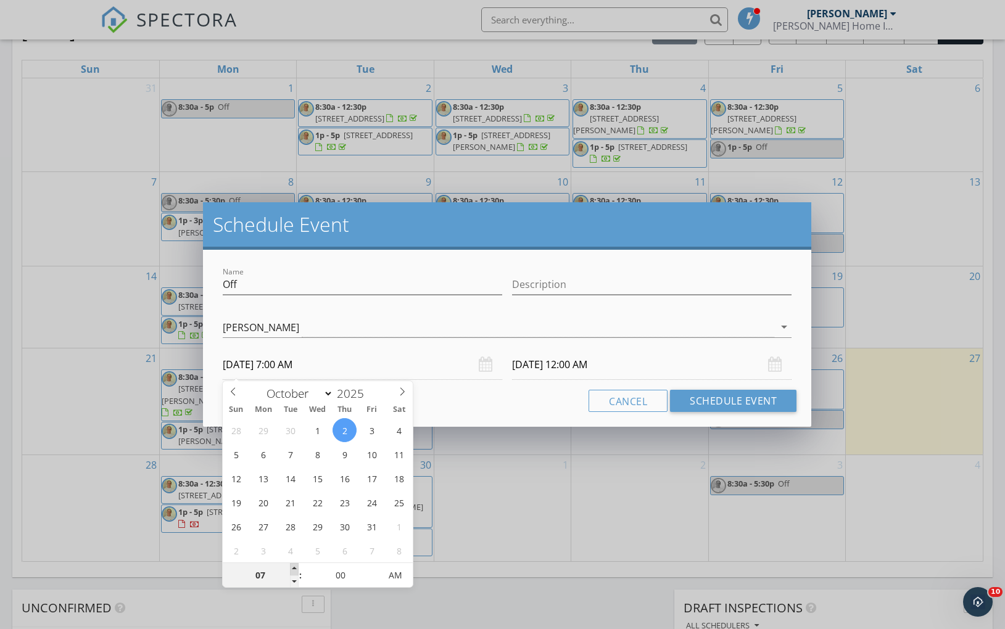
click at [295, 568] on span at bounding box center [294, 569] width 9 height 12
type input "[DATE] 7:00 AM"
type input "08"
type input "10/02/2025 8:00 AM"
click at [295, 568] on span at bounding box center [294, 569] width 9 height 12
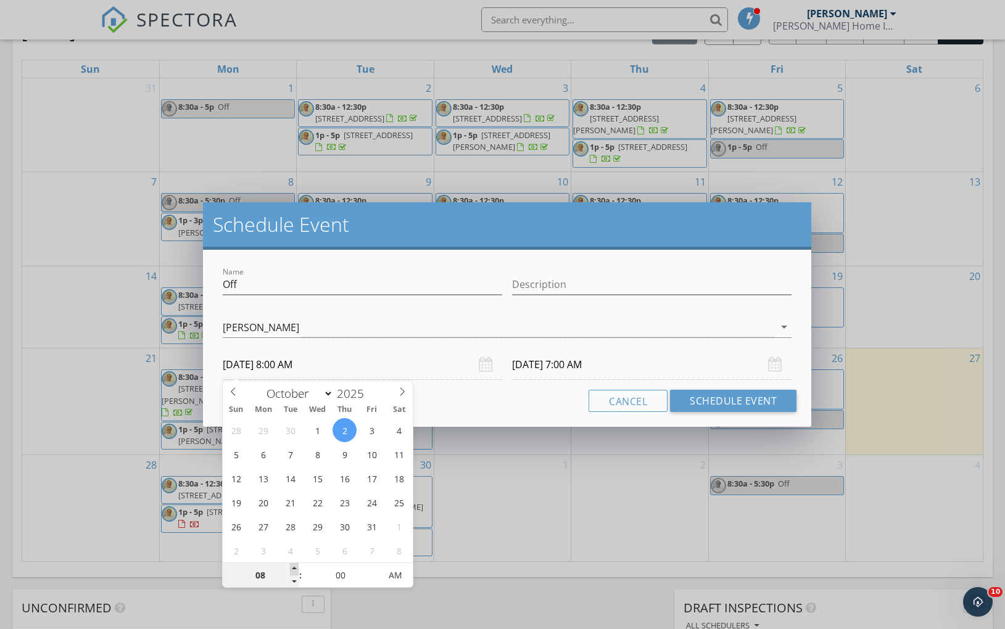
type input "[DATE] 8:00 AM"
type input "09"
type input "10/02/2025 9:00 AM"
type input "10/03/2025 9:00 AM"
click at [294, 566] on span at bounding box center [294, 569] width 9 height 12
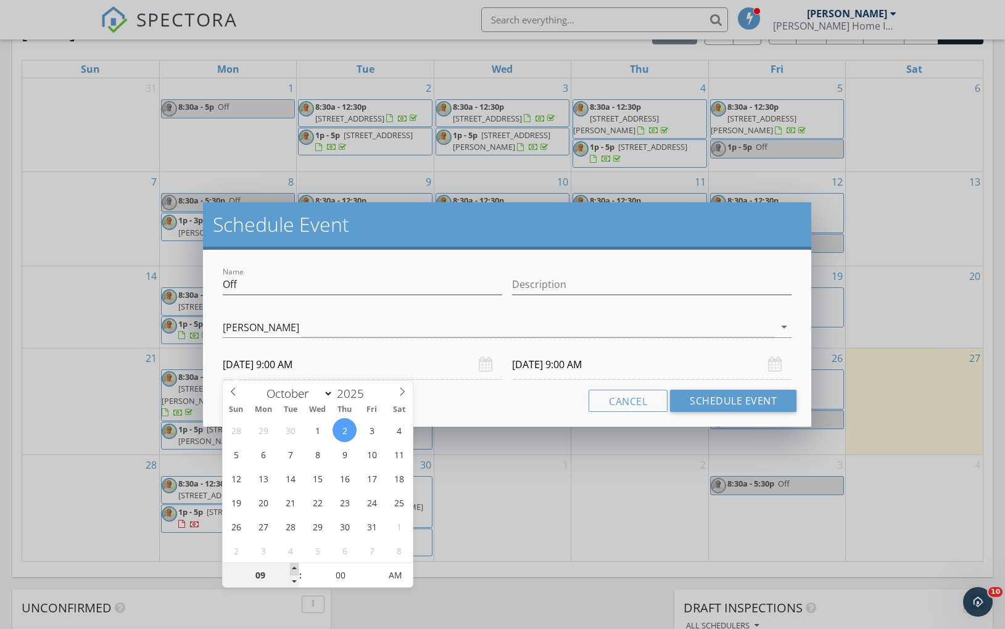
type input "10"
type input "10/02/2025 10:00 AM"
click at [294, 566] on span at bounding box center [294, 569] width 9 height 12
type input "11"
type input "10/02/2025 11:00 AM"
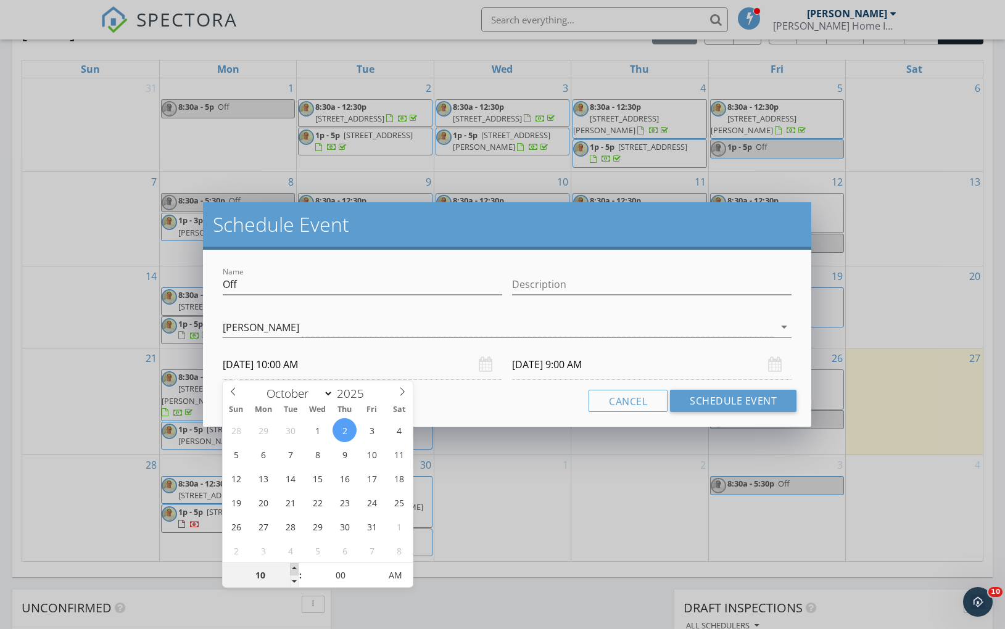
type input "10/03/2025 10:00 AM"
click at [294, 566] on span at bounding box center [294, 569] width 9 height 12
type input "12"
type input "10/02/2025 12:00 PM"
click at [294, 566] on span at bounding box center [294, 569] width 9 height 12
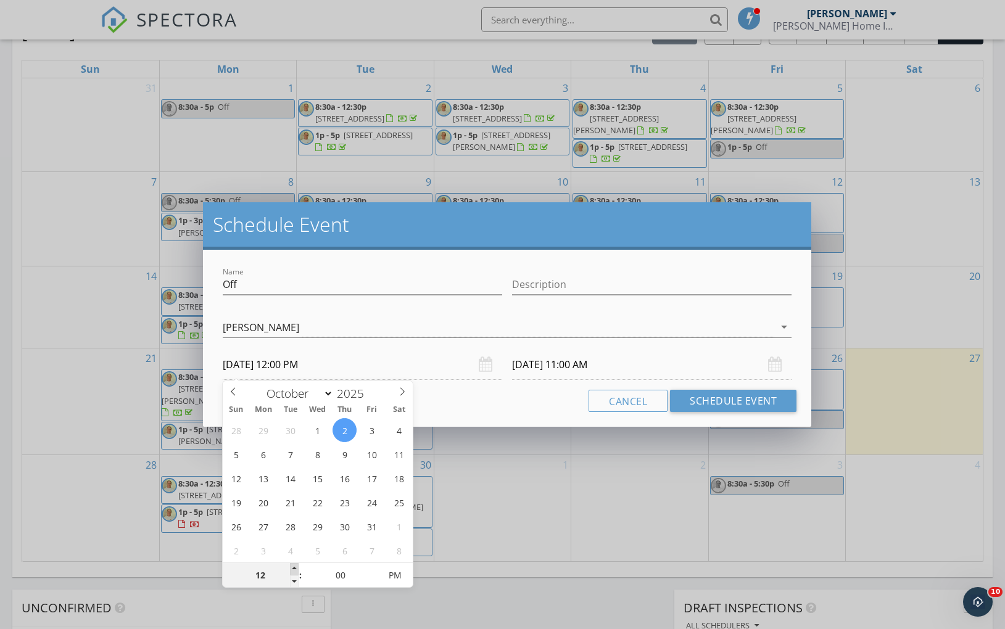
type input "10/03/2025 12:00 PM"
type input "01"
type input "[DATE] 1:00 PM"
click at [294, 566] on span at bounding box center [294, 569] width 9 height 12
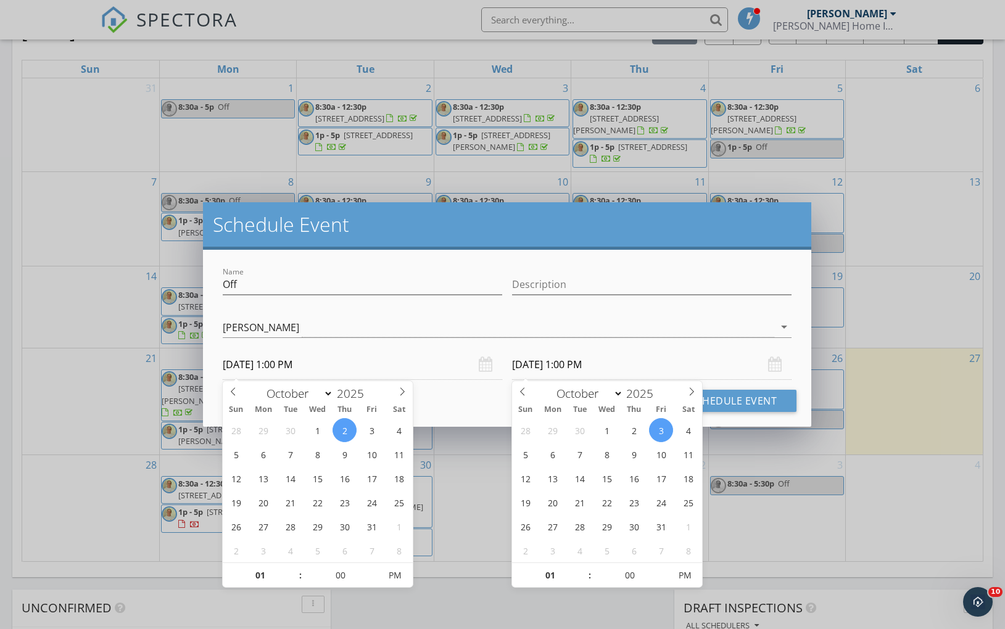
click at [549, 366] on input "10/03/2025 1:00 PM" at bounding box center [652, 365] width 280 height 30
type input "[DATE] 1:00 PM"
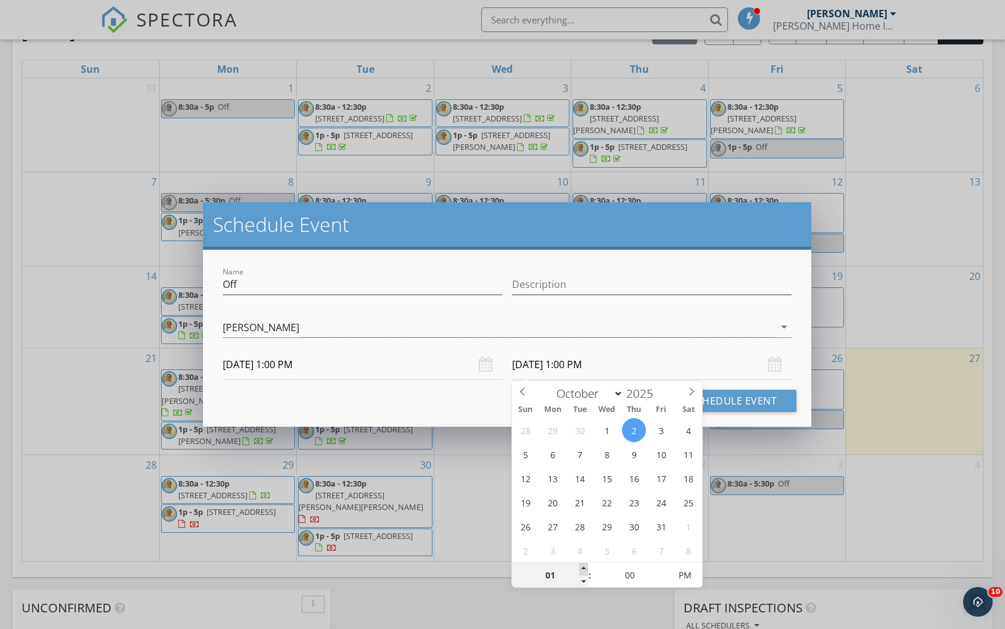
type input "02"
type input "10/02/2025 2:00 PM"
click at [581, 565] on span at bounding box center [583, 569] width 9 height 12
type input "03"
type input "10/02/2025 3:00 PM"
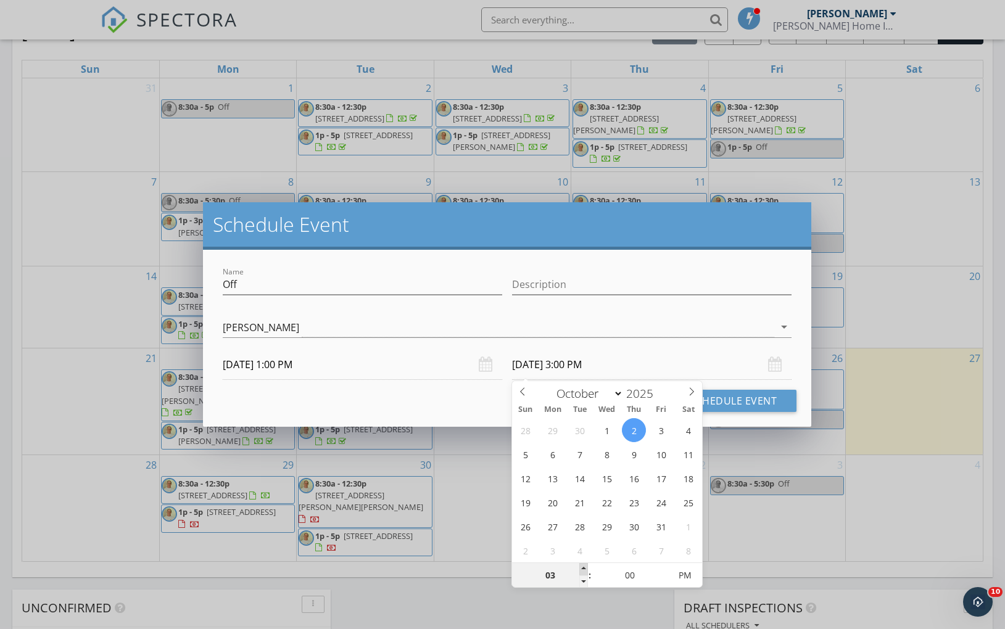
click at [581, 565] on span at bounding box center [583, 569] width 9 height 12
type input "04"
type input "10/02/2025 4:00 PM"
click at [581, 565] on span at bounding box center [583, 569] width 9 height 12
type input "05"
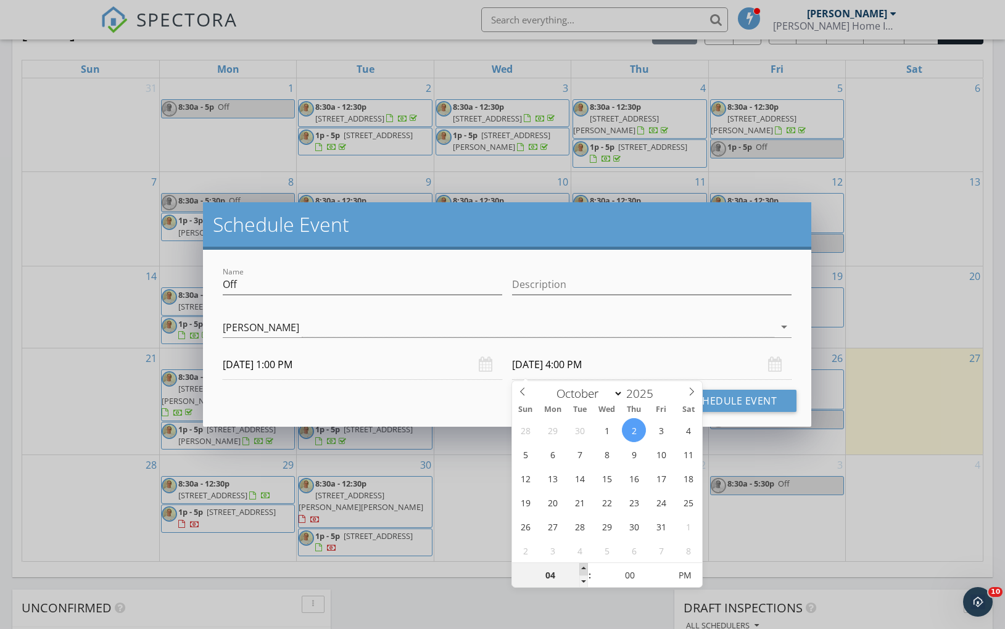
type input "[DATE] 5:00 PM"
click at [581, 565] on span at bounding box center [583, 569] width 9 height 12
click at [766, 391] on button "Schedule Event" at bounding box center [733, 401] width 127 height 22
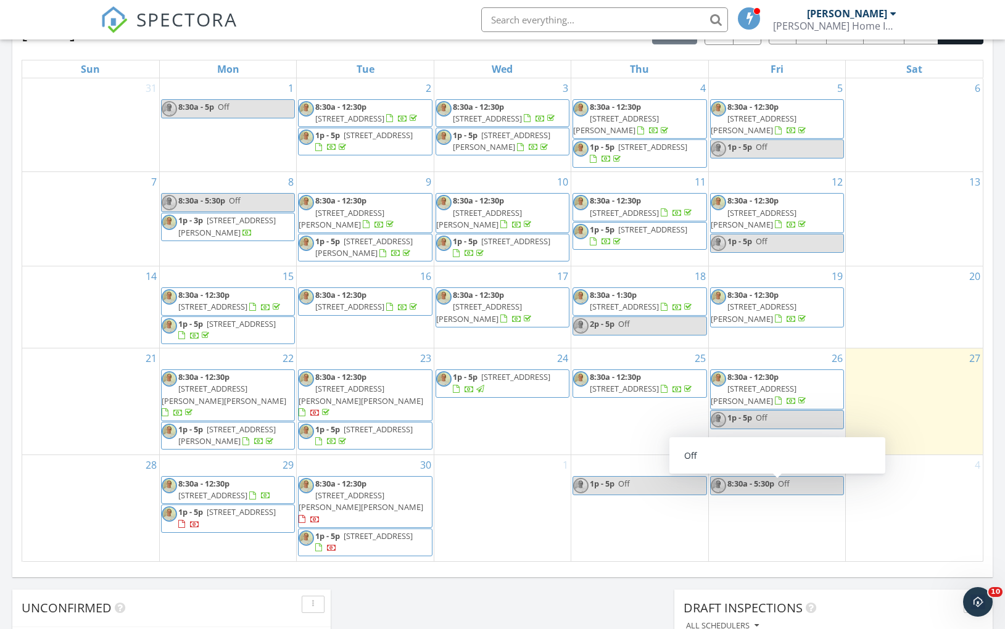
click at [748, 489] on span "8:30a - 5:30p" at bounding box center [751, 483] width 47 height 11
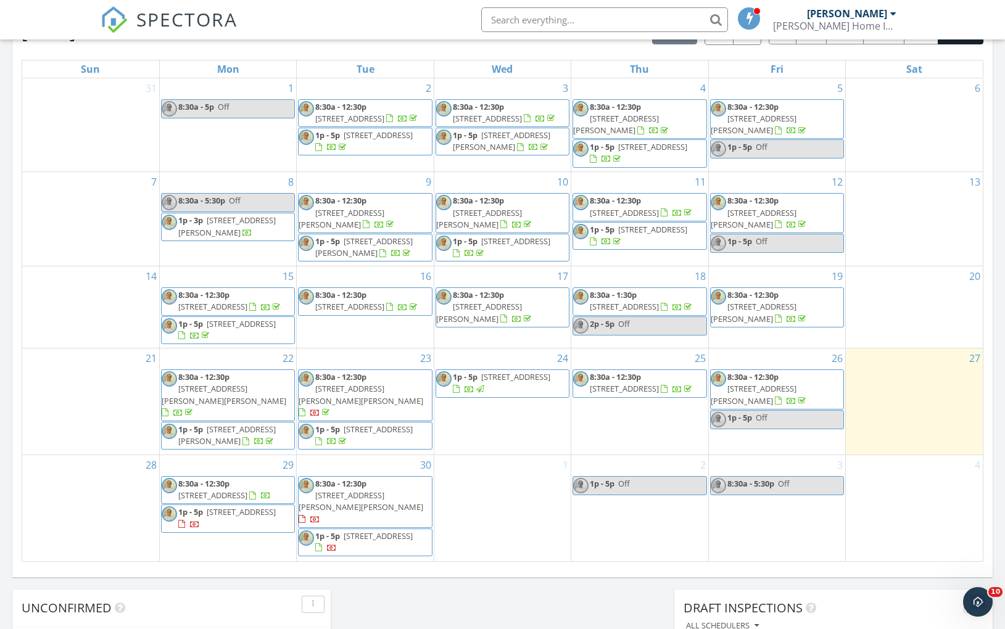
click at [748, 493] on div "Update Event Name Off Description Peter Young arrow_drop_down 10/03/2025 8:30 A…" at bounding box center [502, 314] width 1005 height 629
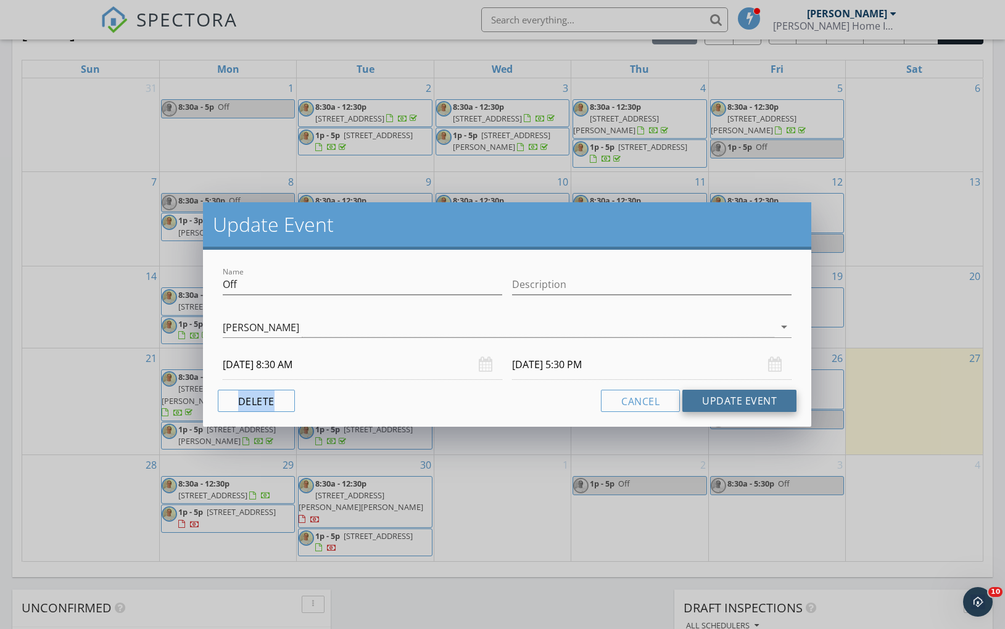
click at [747, 401] on button "Update Event" at bounding box center [739, 401] width 114 height 22
